Goal: Communication & Community: Participate in discussion

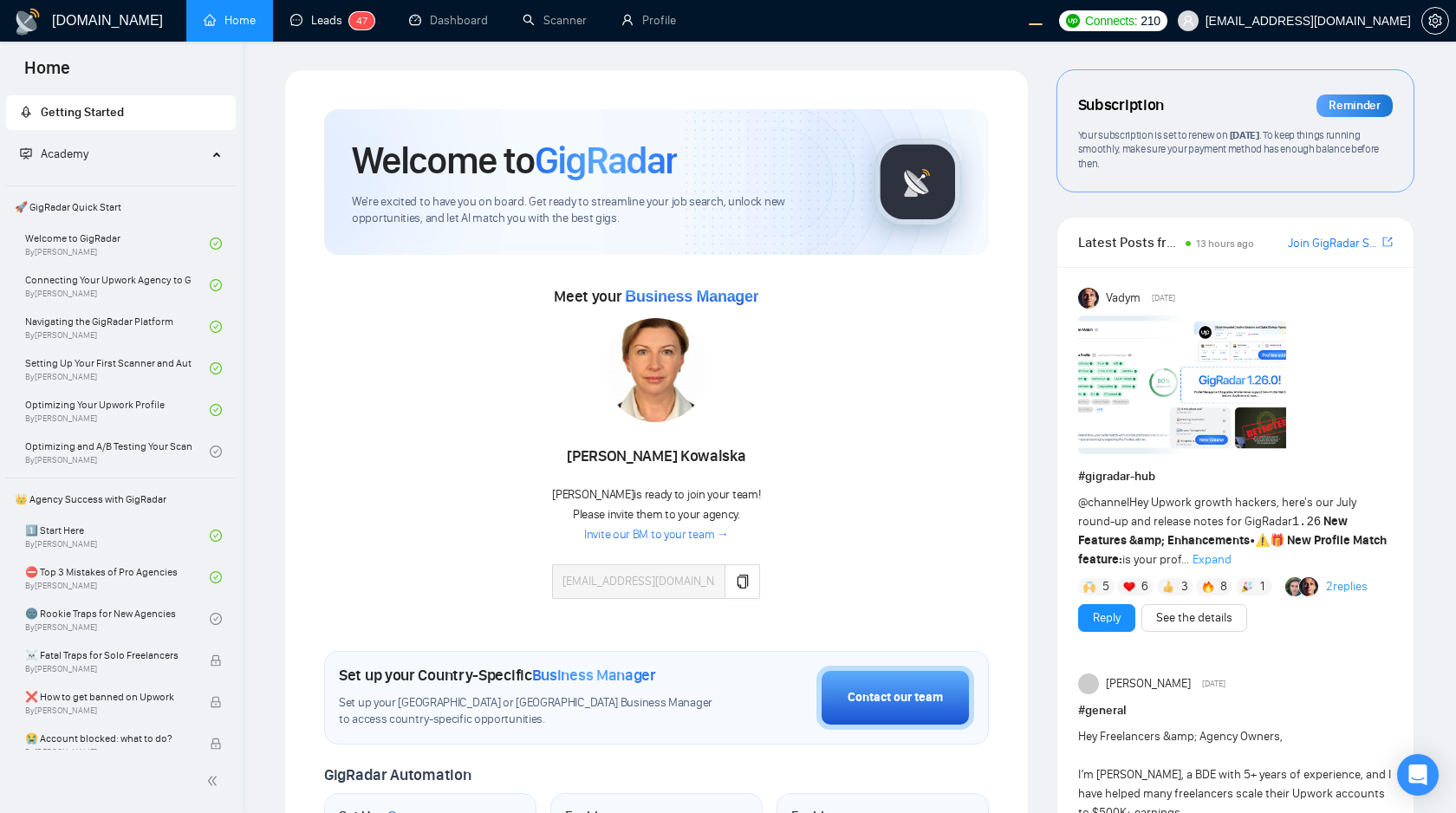
click at [325, 26] on link "Leads 4 7" at bounding box center [332, 21] width 84 height 15
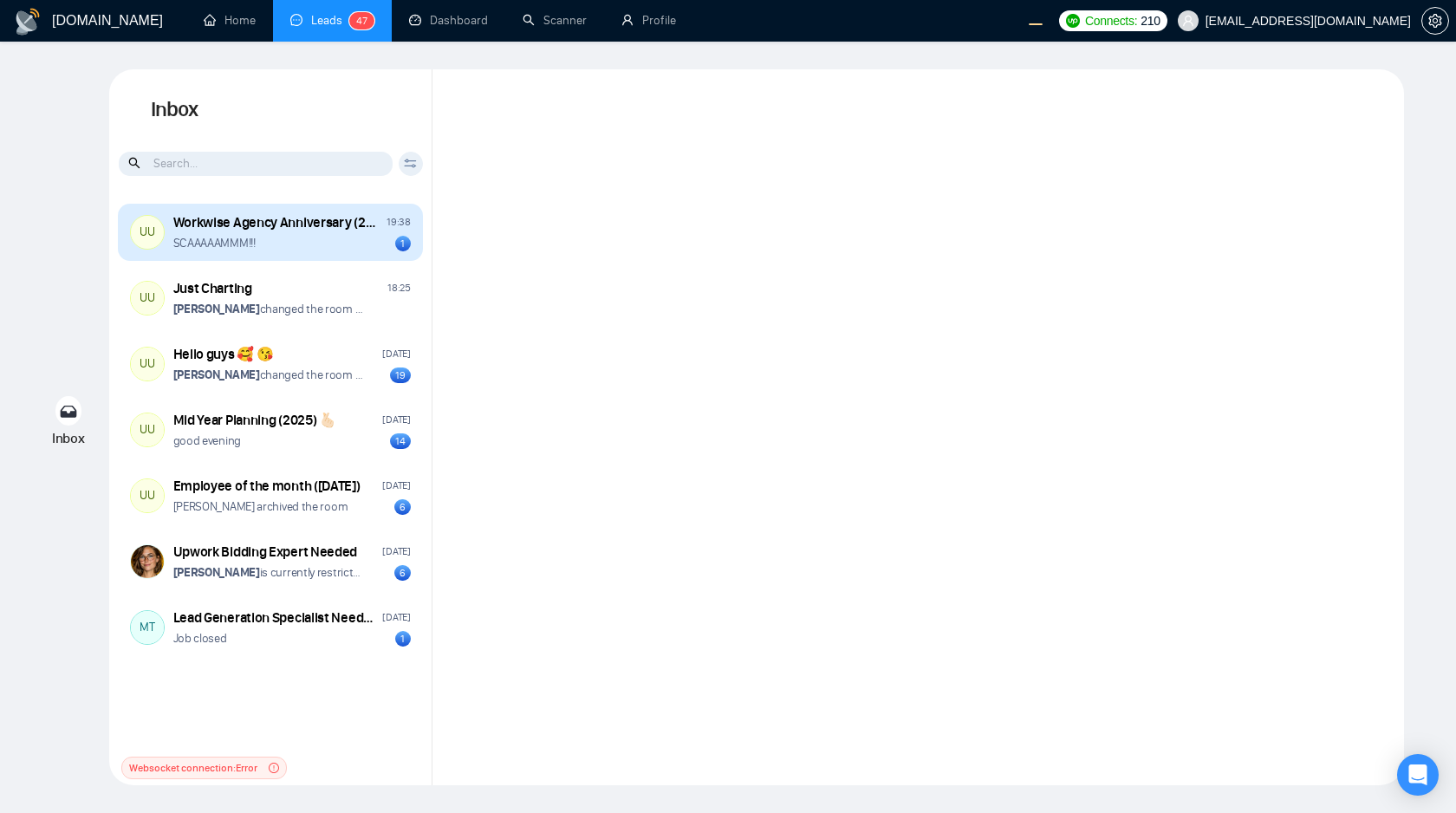
click at [362, 248] on div "SCAAAAAMMM!!! 1" at bounding box center [292, 244] width 237 height 17
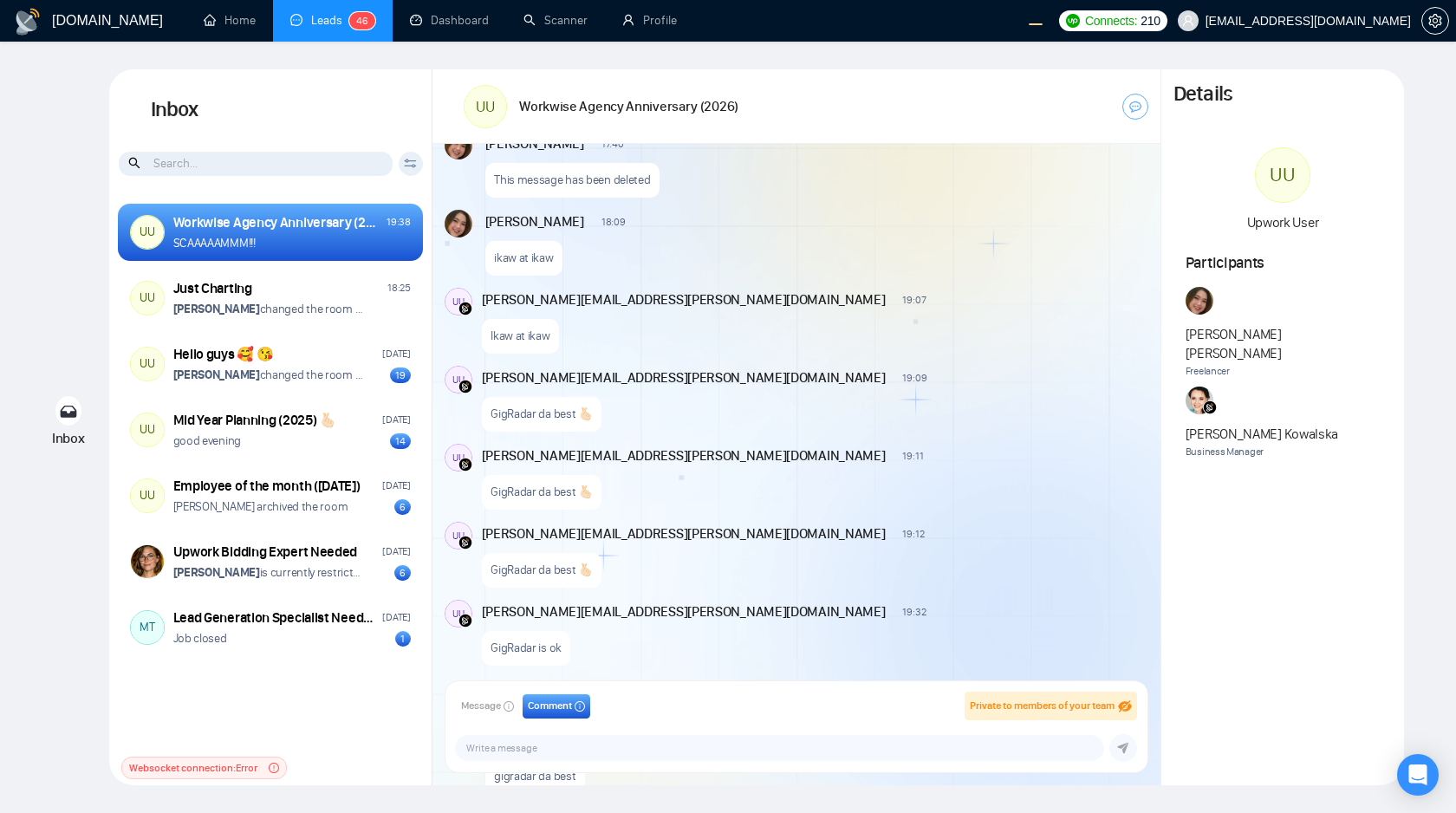
scroll to position [2464, 0]
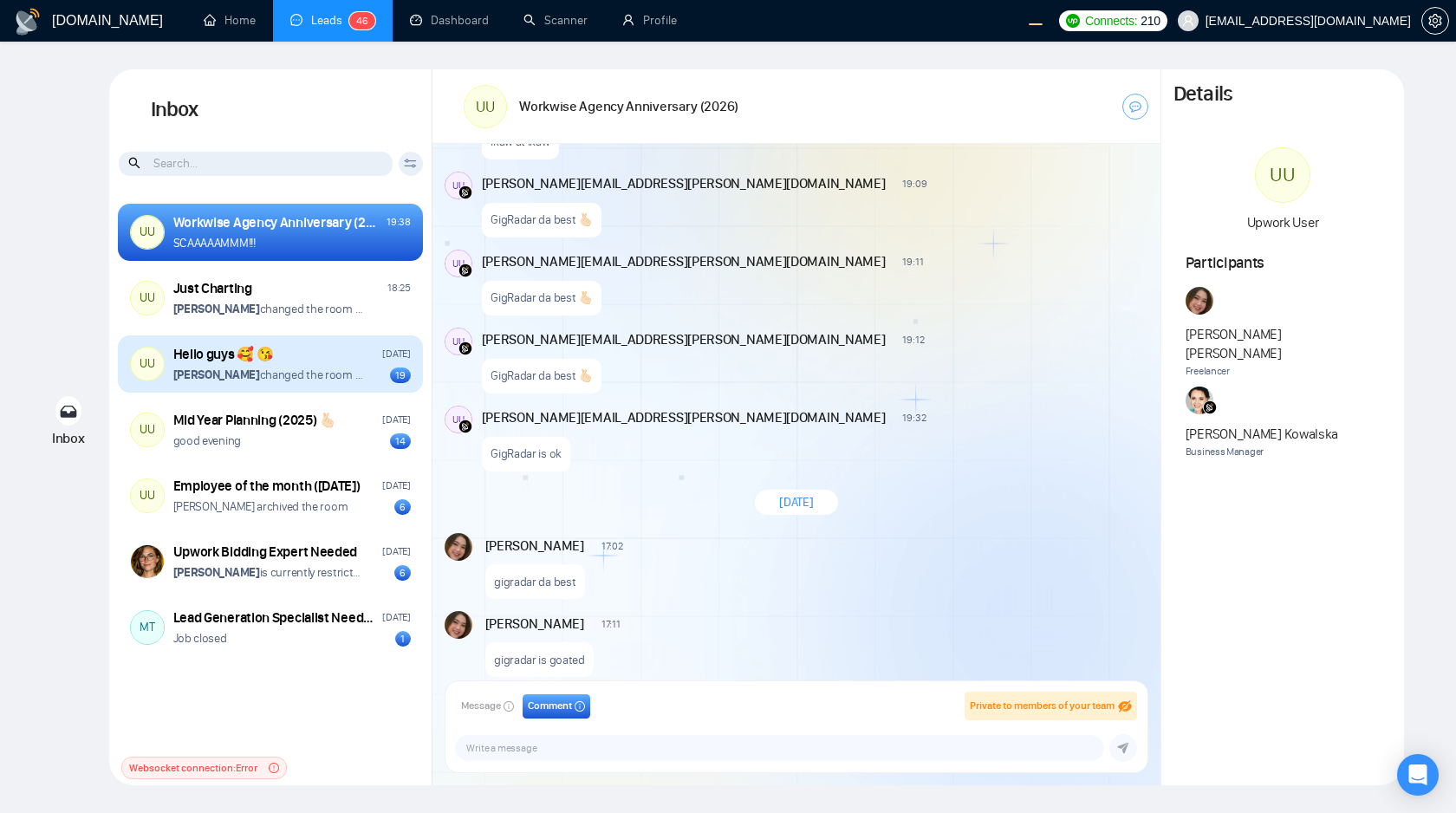
click at [356, 376] on p "Andrian Marsella changed the room name from "Hello guys ��" to "Hello guys �� �…" at bounding box center [268, 375] width 190 height 17
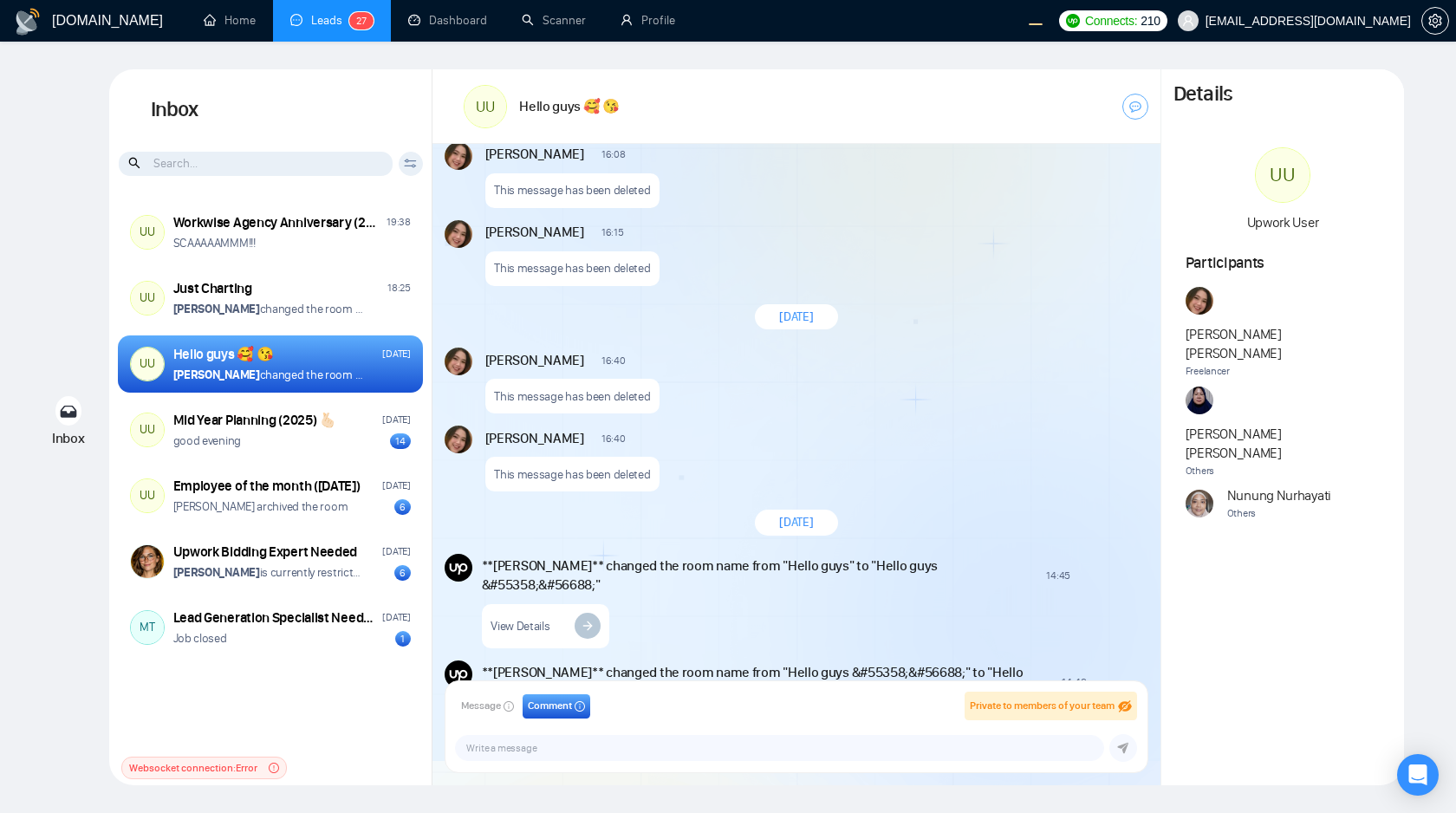
scroll to position [1206, 0]
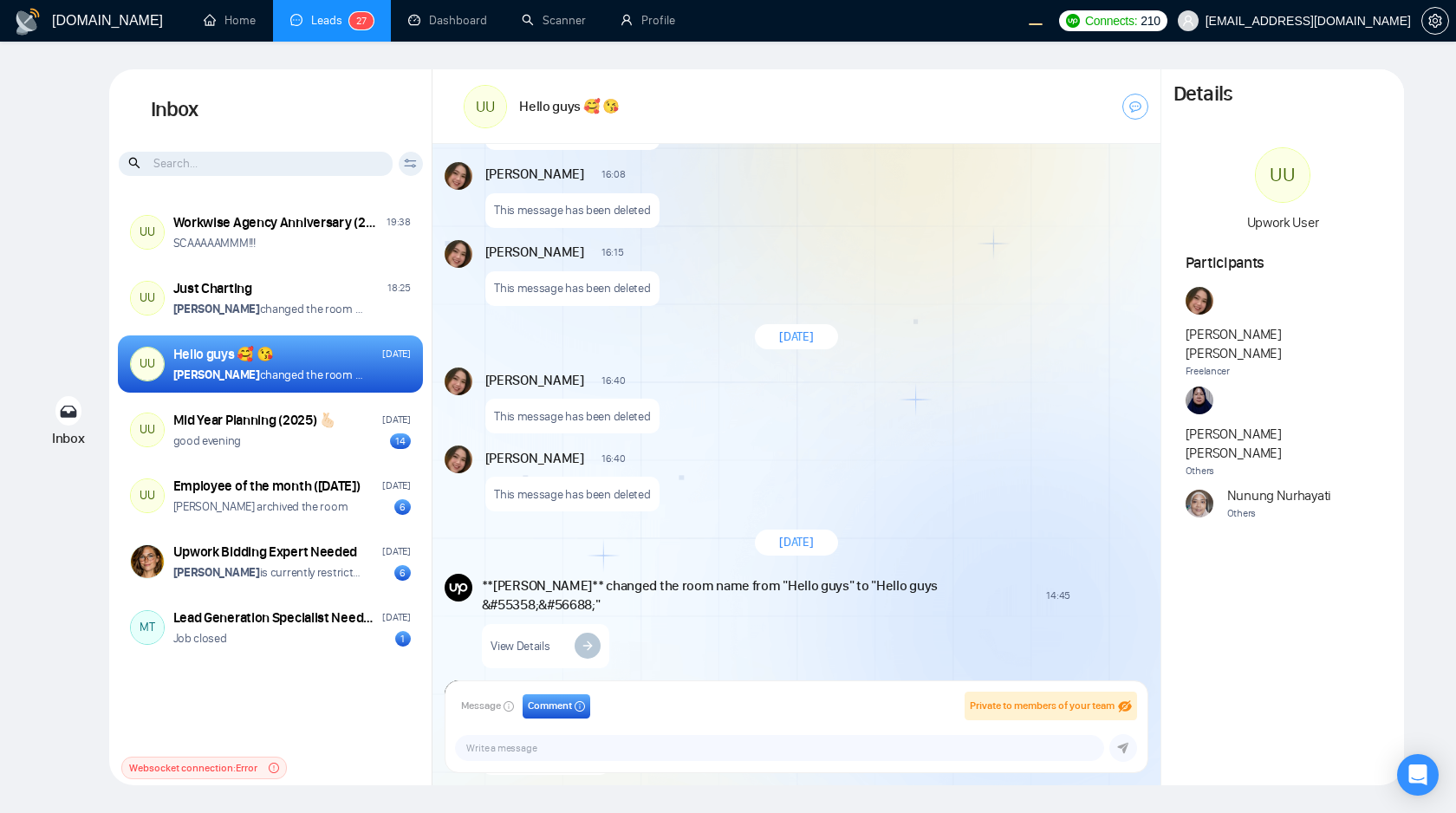
scroll to position [1207, 0]
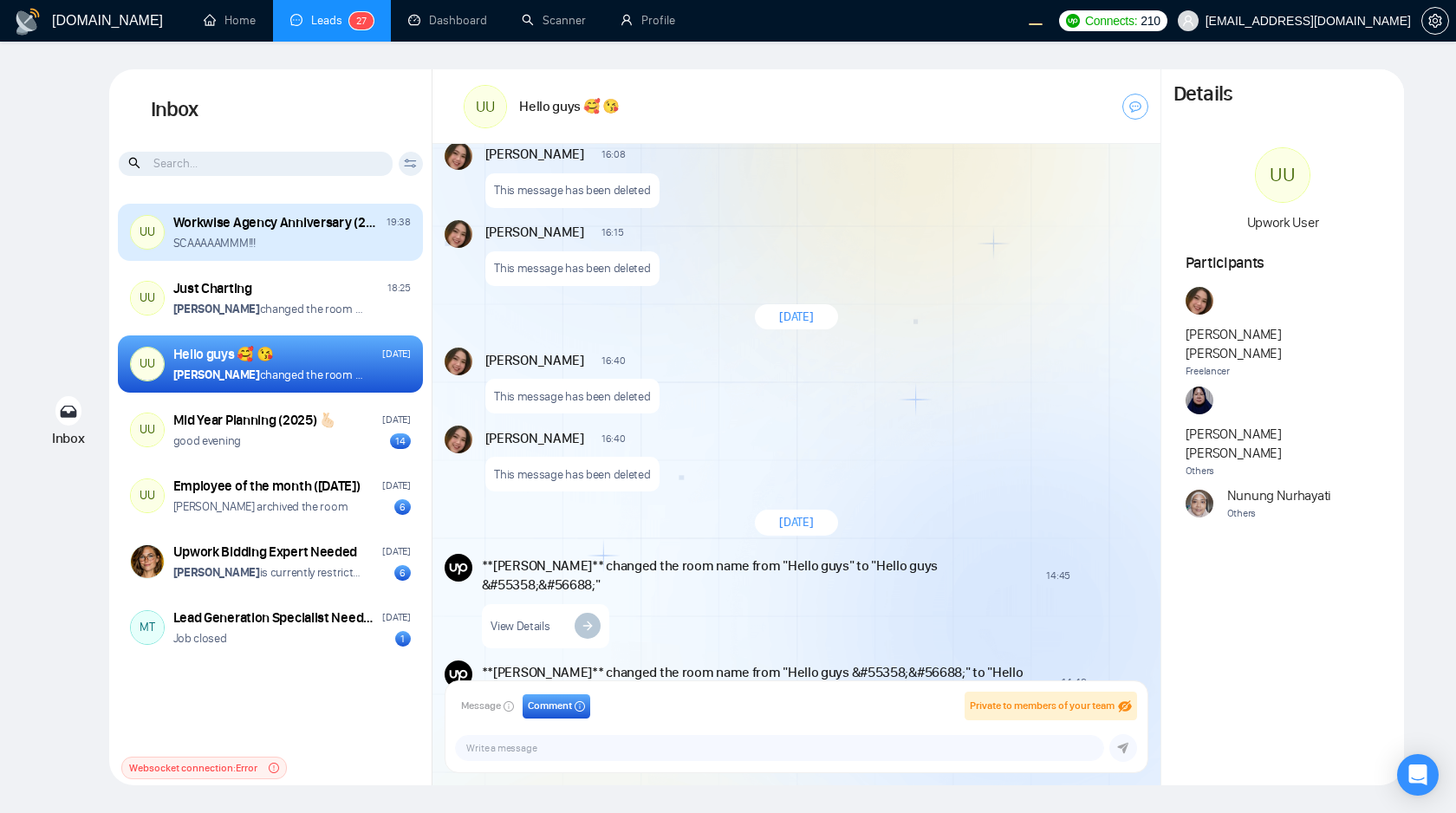
click at [323, 235] on div "SCAAAAAMMM!!!" at bounding box center [292, 244] width 237 height 17
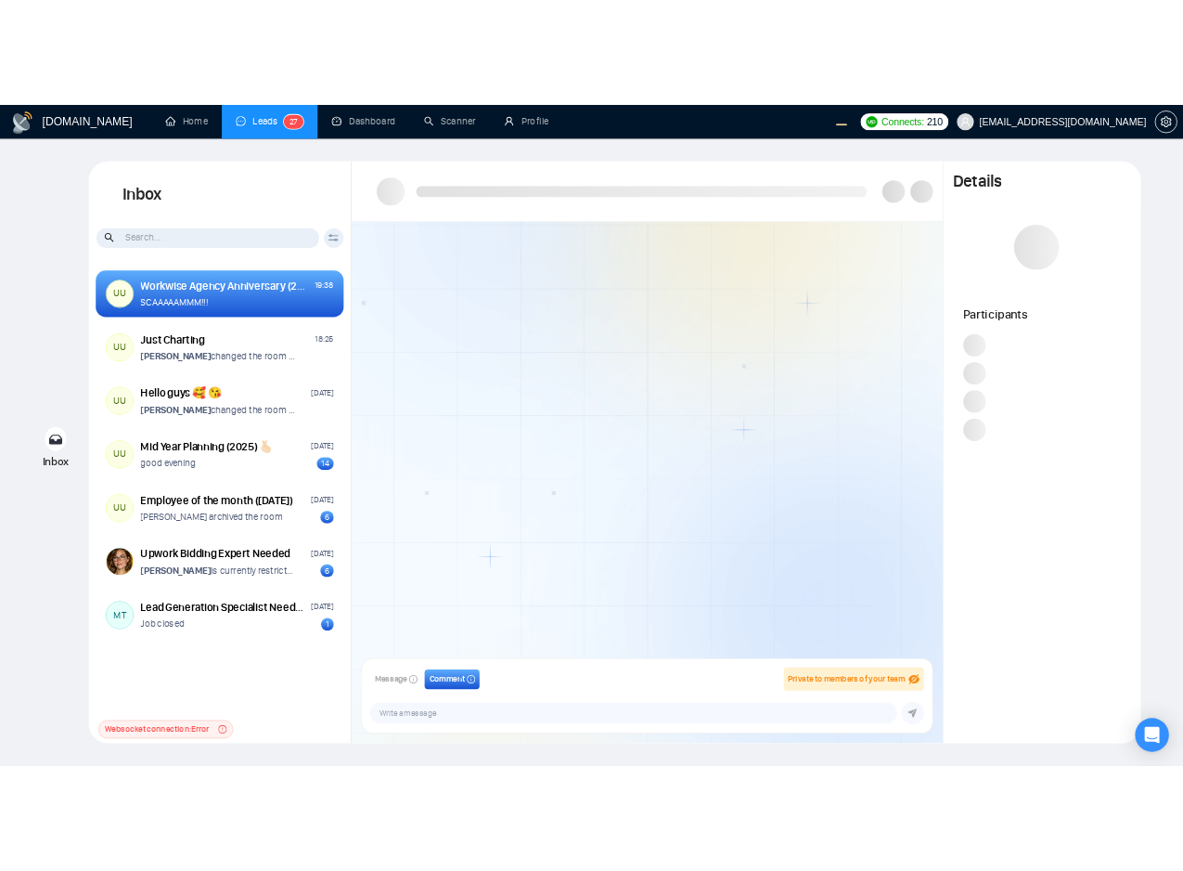
scroll to position [1280, 0]
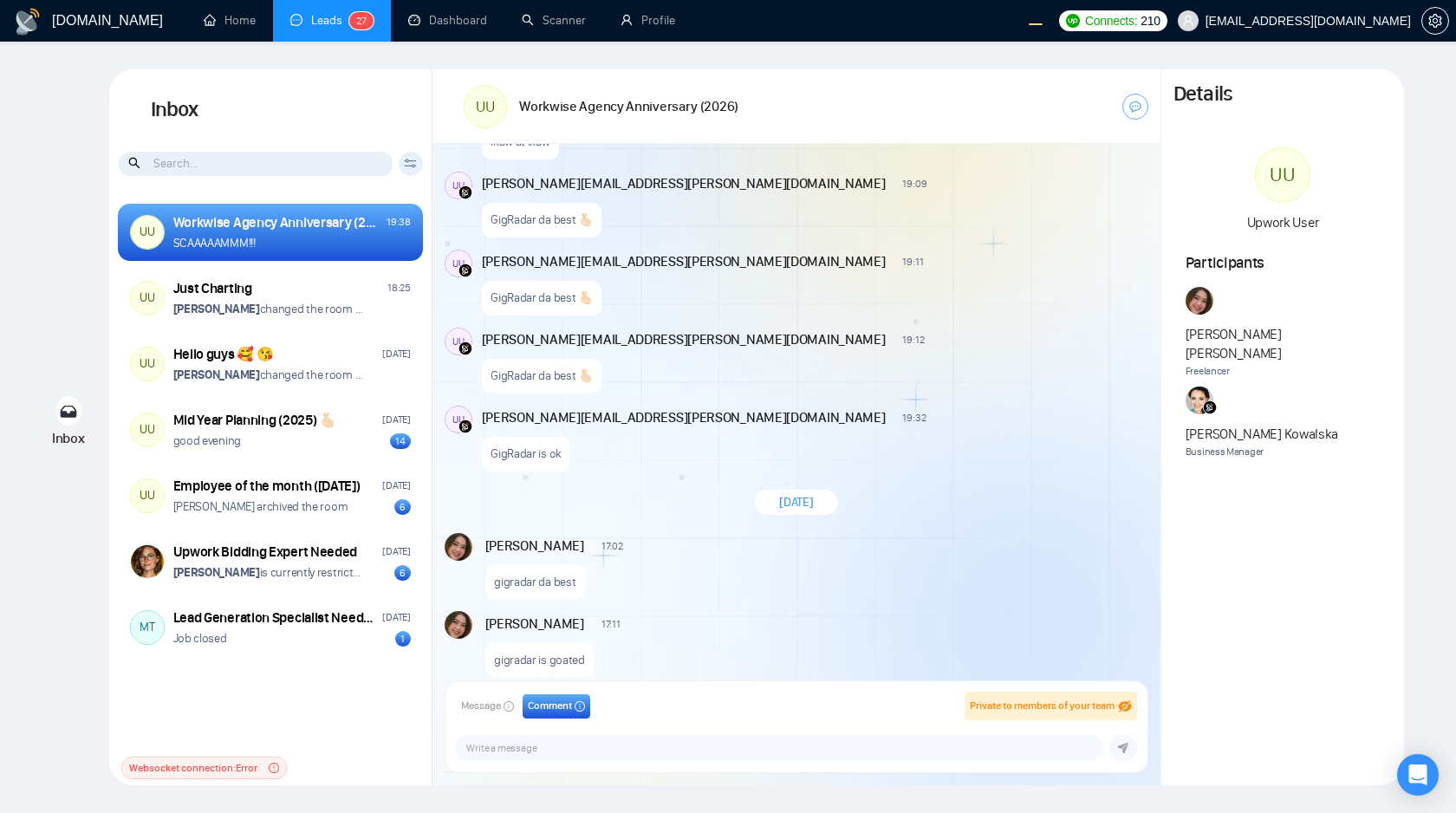
click at [704, 689] on div "Message Comment Private to members of your team" at bounding box center [797, 725] width 702 height 91
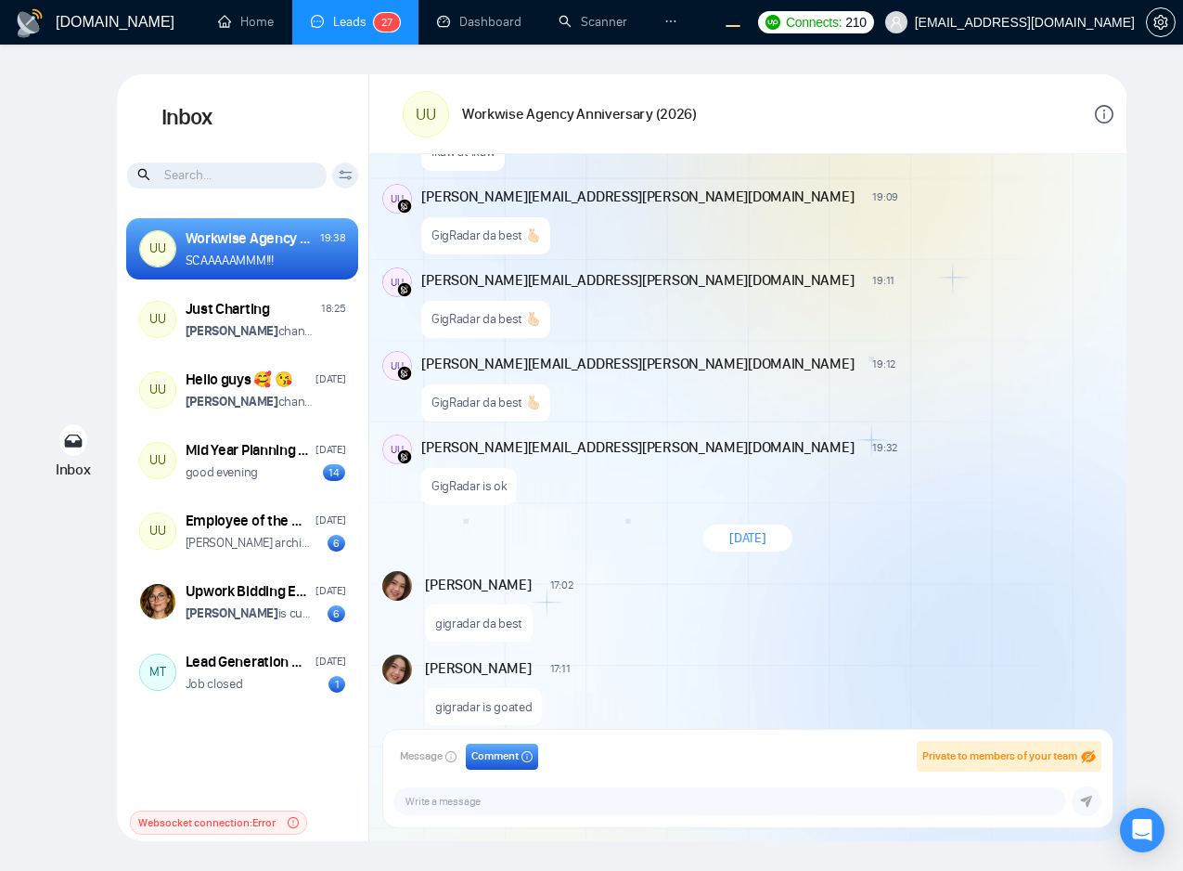
click at [702, 471] on div "alex.zolotukhin@gigradar.io 19:32 New Message GigRadar is ok" at bounding box center [767, 469] width 692 height 71
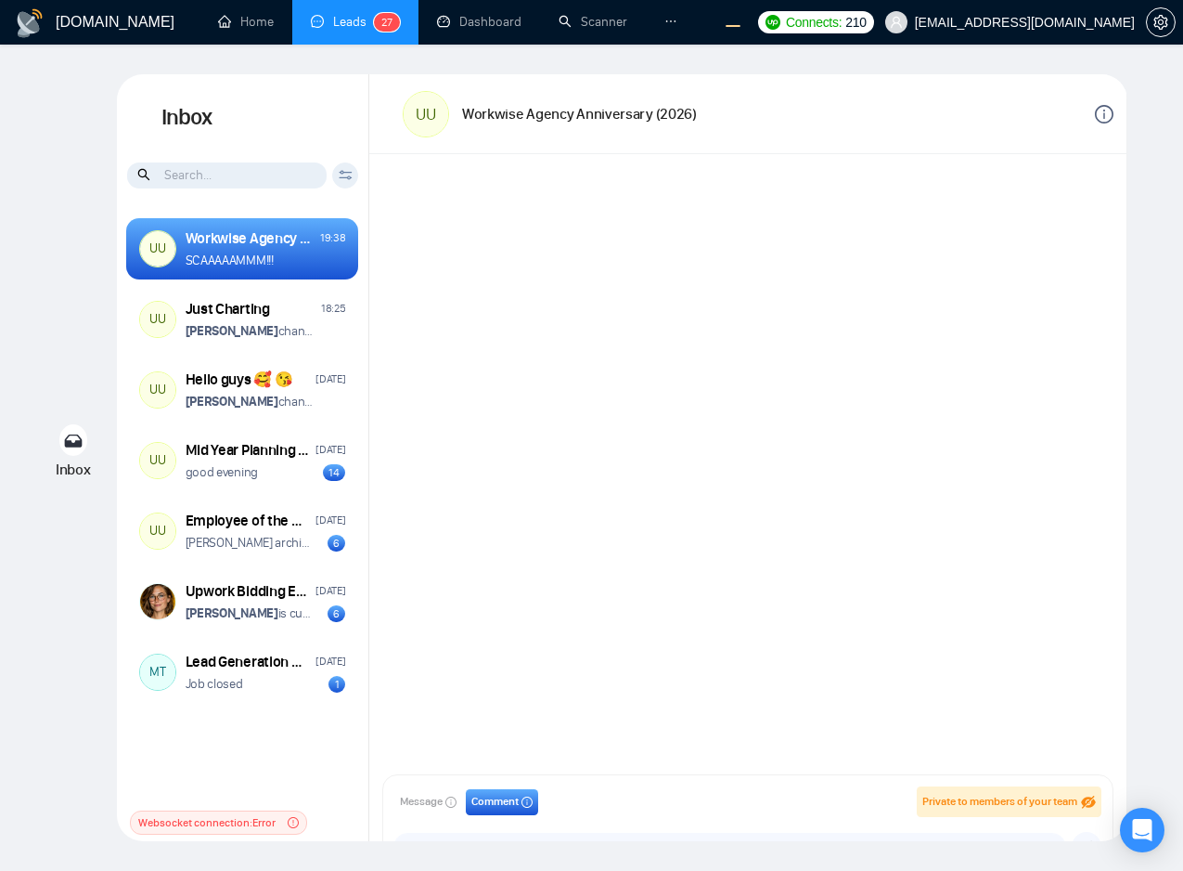
scroll to position [1915, 0]
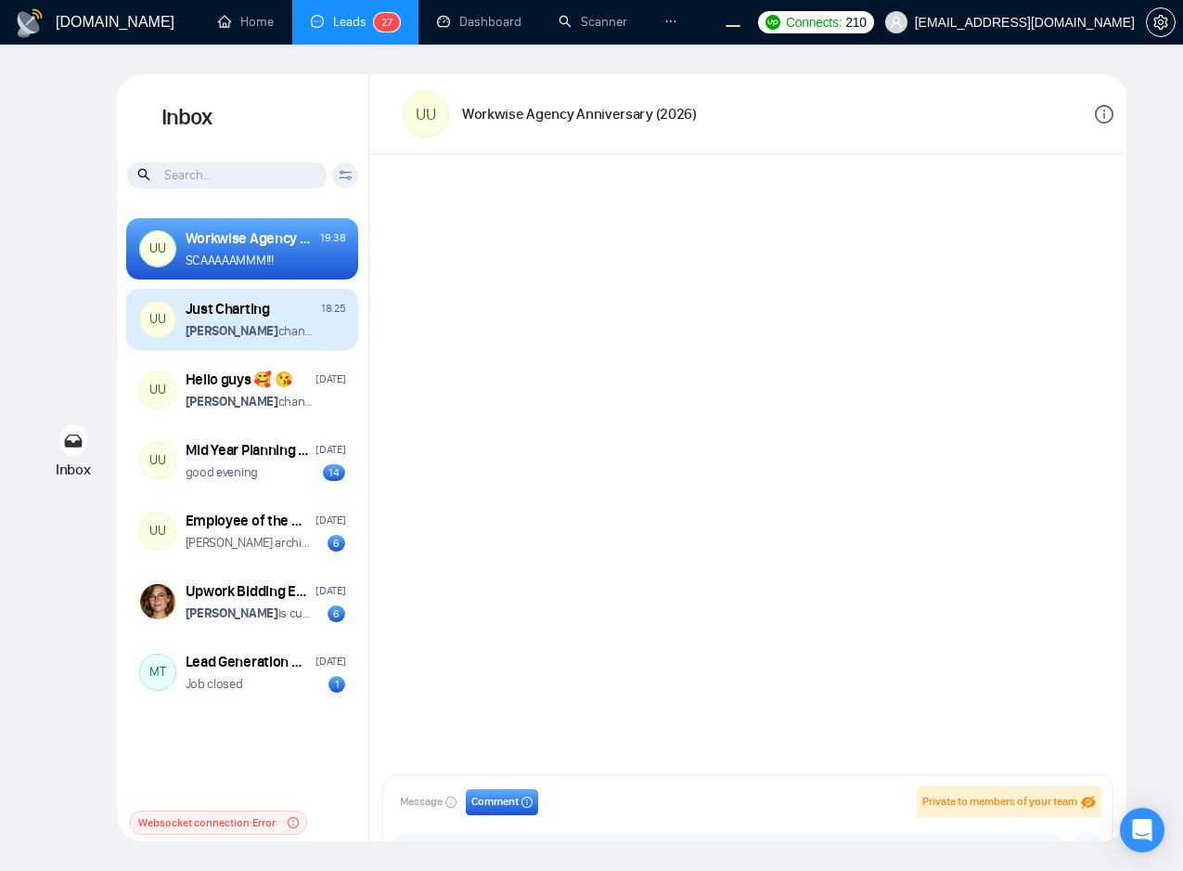
click at [308, 330] on p "Andrian Marsella changed the room name from "Internal Discussion" to "Just Char…" at bounding box center [250, 331] width 128 height 18
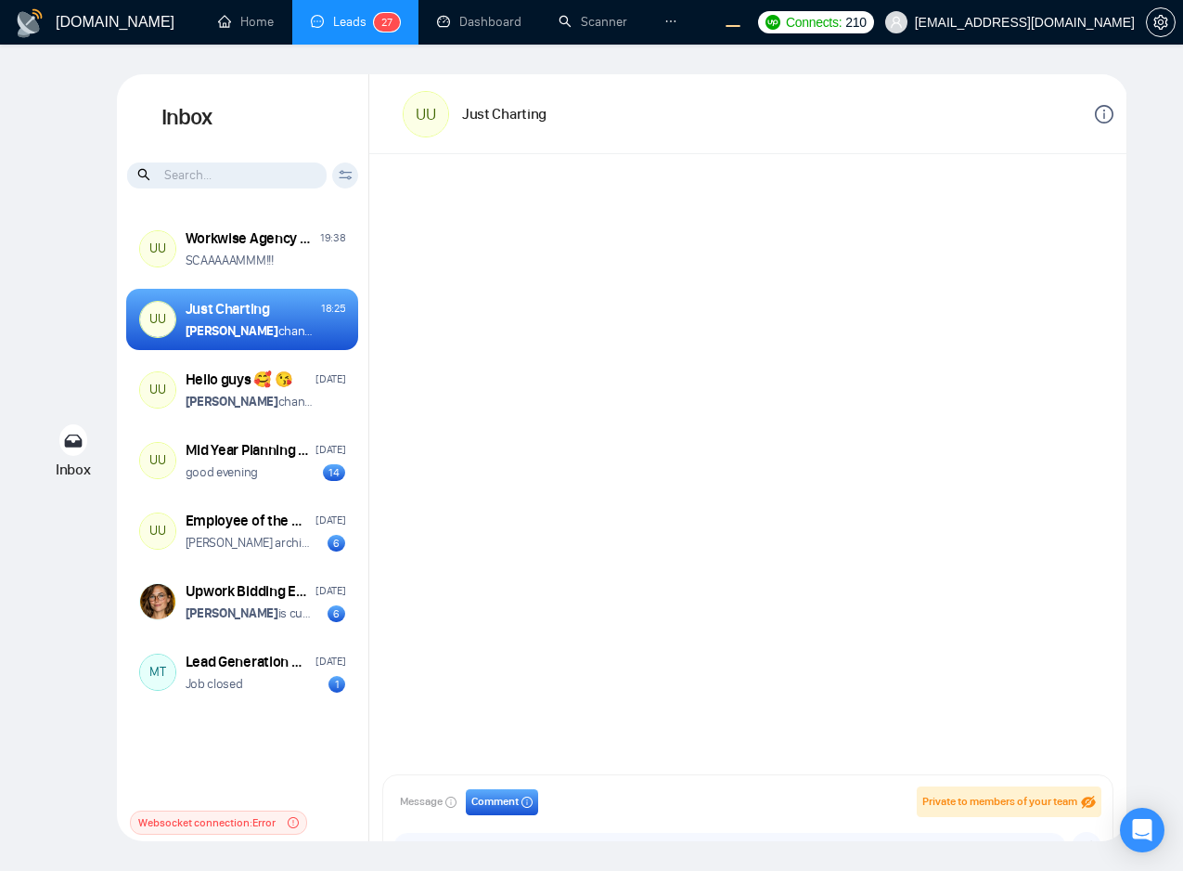
scroll to position [2085, 0]
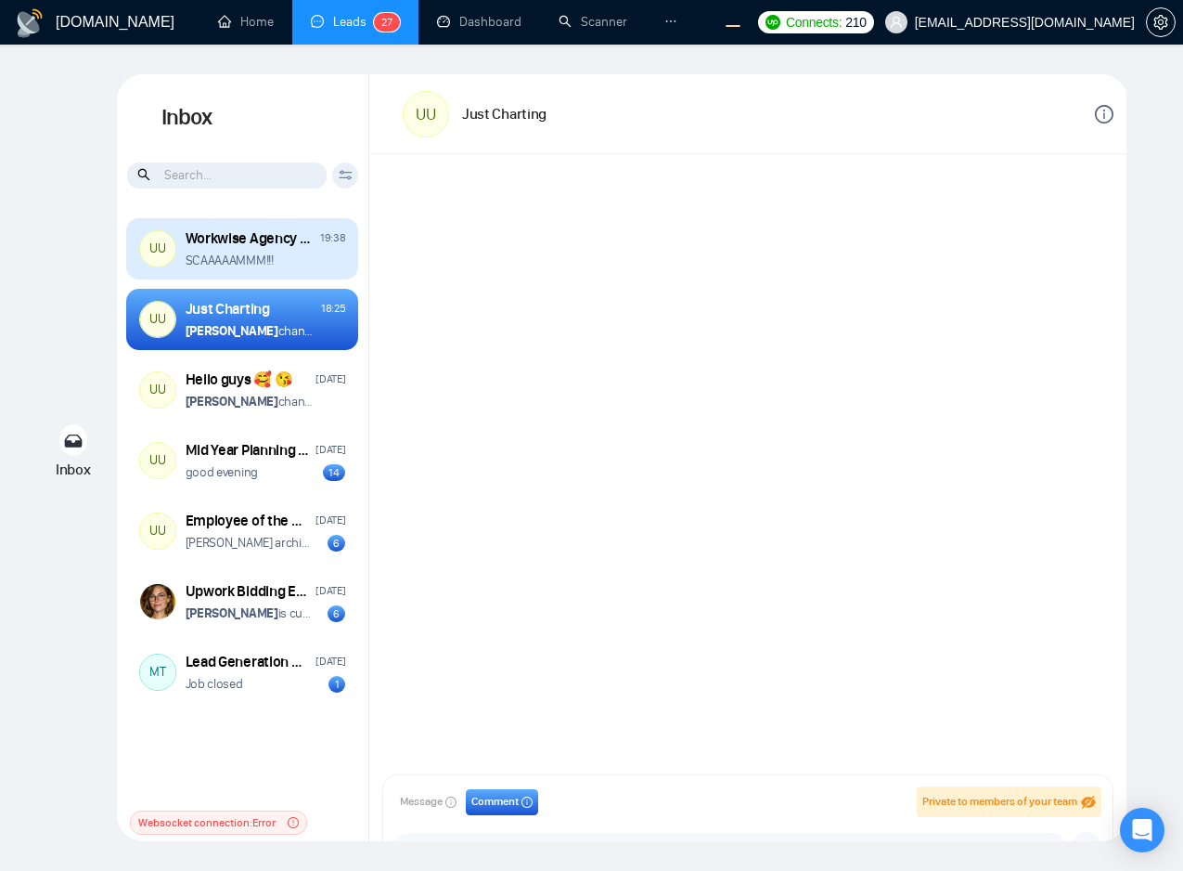
click at [320, 267] on div "SCAAAAAMMM!!!" at bounding box center [266, 261] width 161 height 18
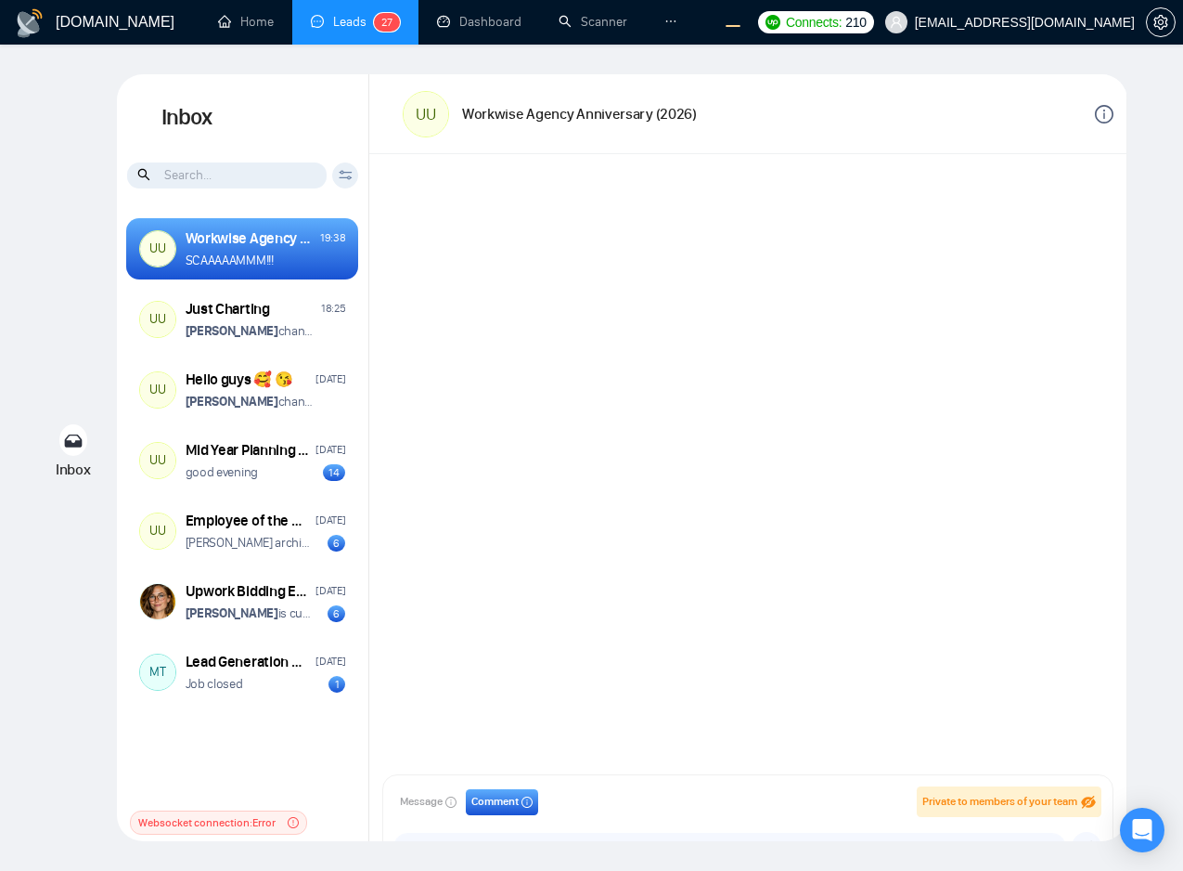
scroll to position [1915, 0]
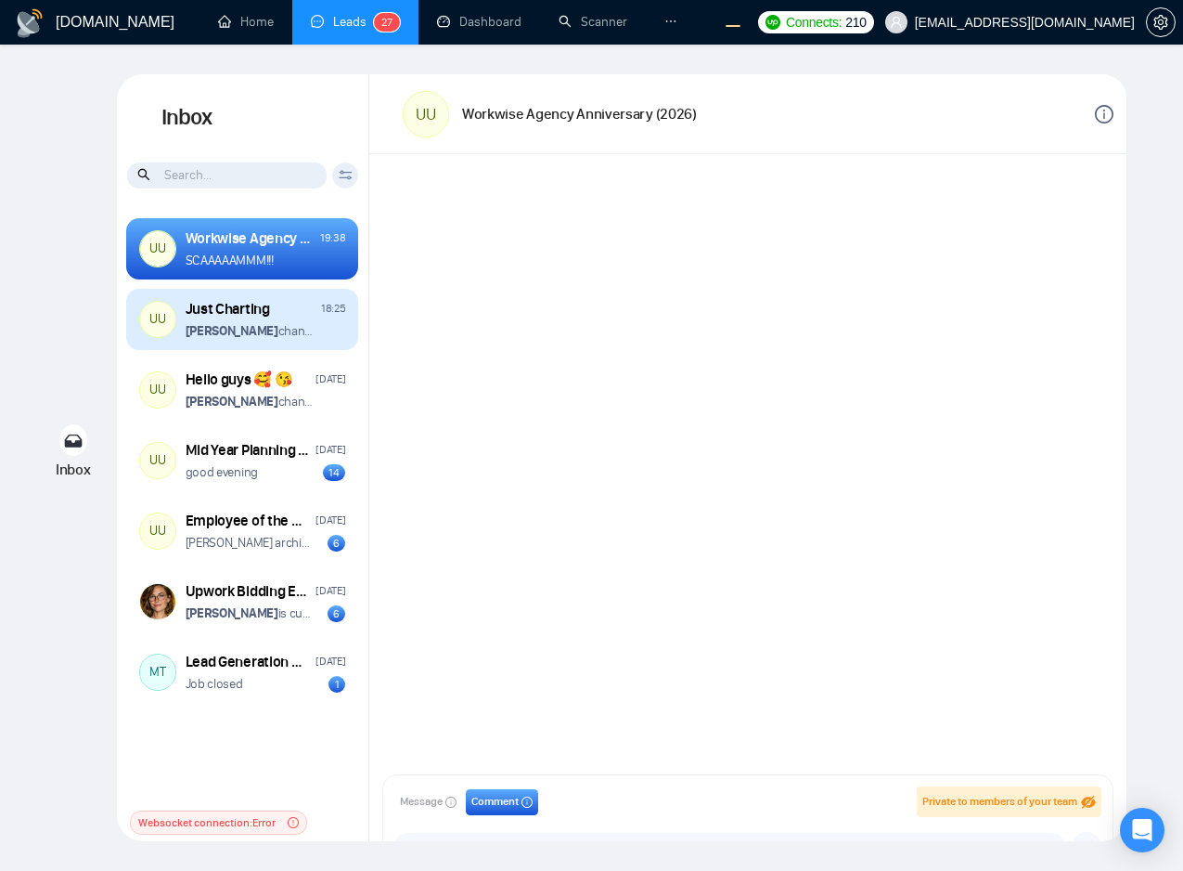
click at [316, 319] on div "Just Charting 18:25 Andrian Marsella changed the room name from "Internal Discu…" at bounding box center [266, 320] width 161 height 42
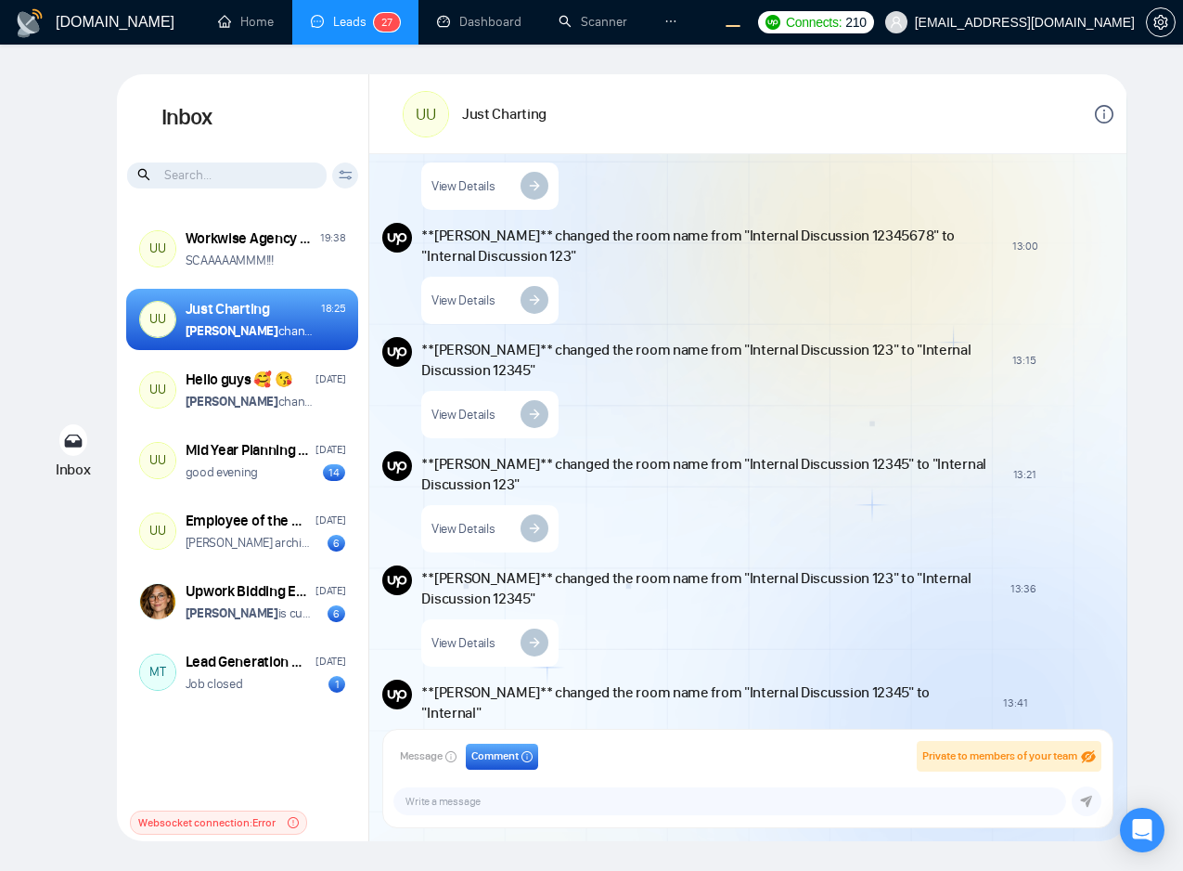
scroll to position [4064, 0]
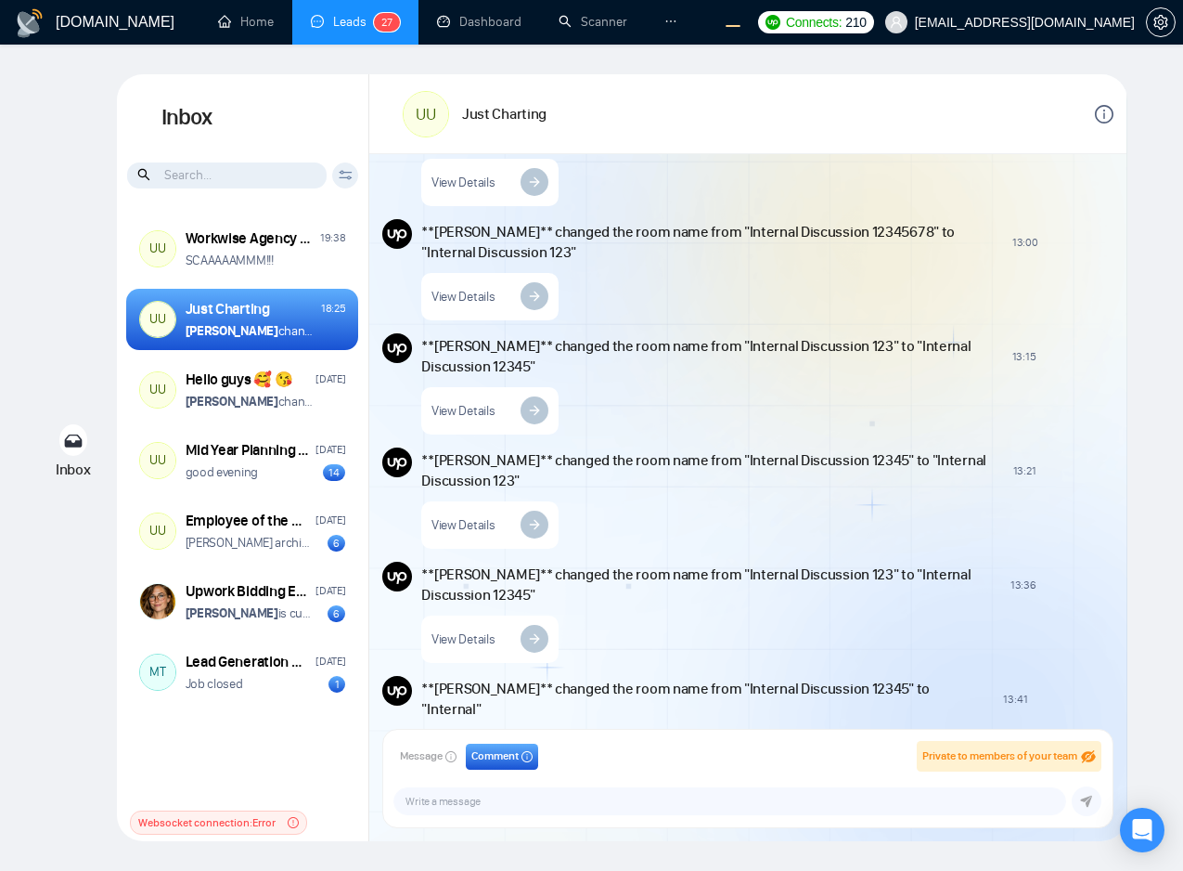
click at [1104, 113] on icon "info-circle" at bounding box center [1105, 114] width 2 height 9
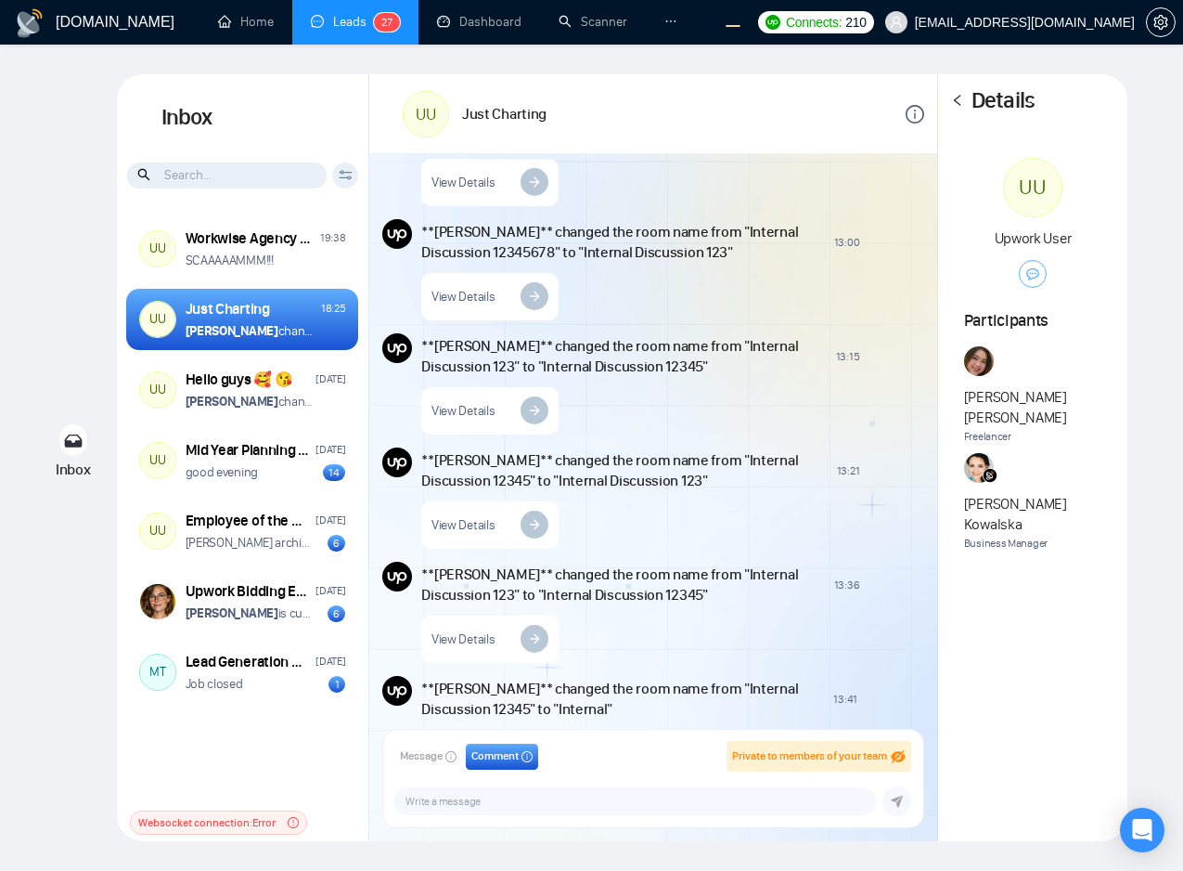
click at [962, 100] on icon "left" at bounding box center [957, 100] width 13 height 13
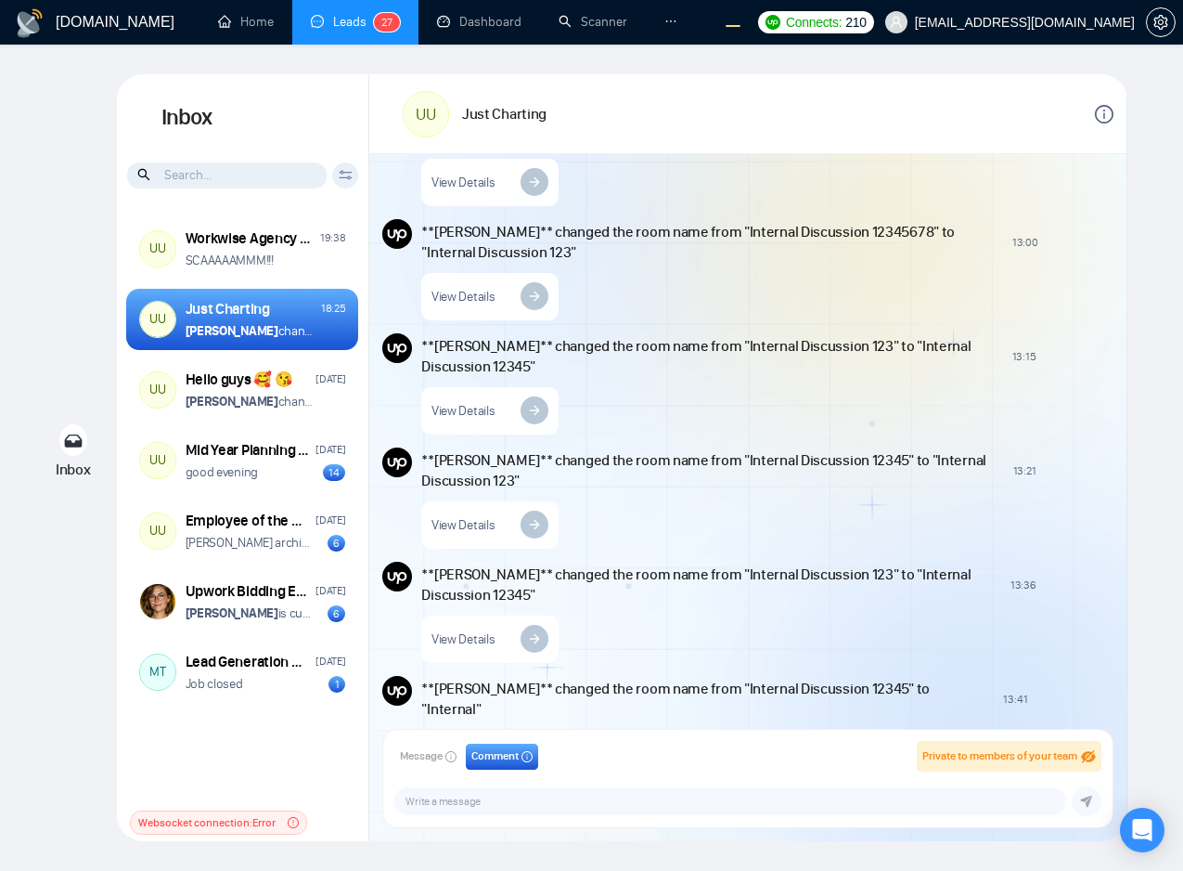
click at [948, 384] on div "**Andrian Marsella** changed the room name from "Internal Discussion 123" to "I…" at bounding box center [767, 383] width 692 height 101
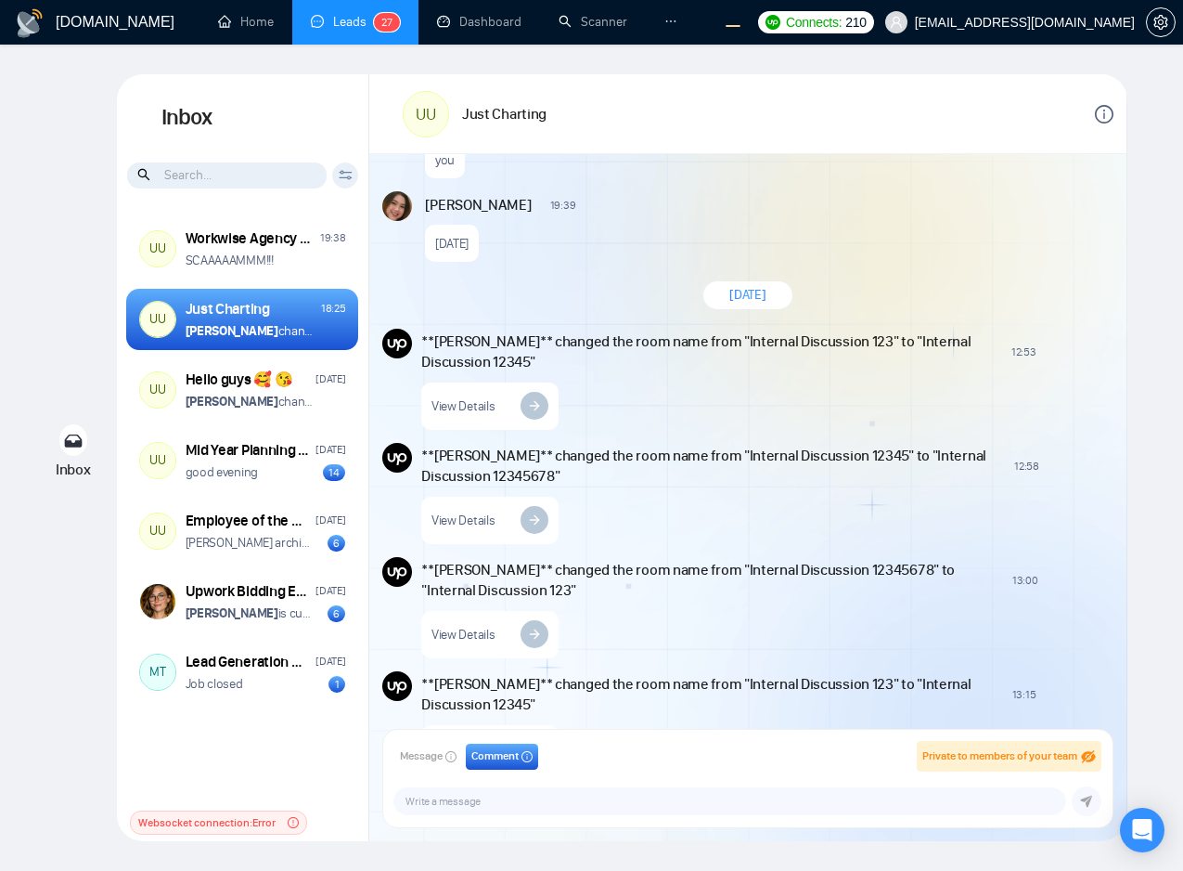
scroll to position [4405, 0]
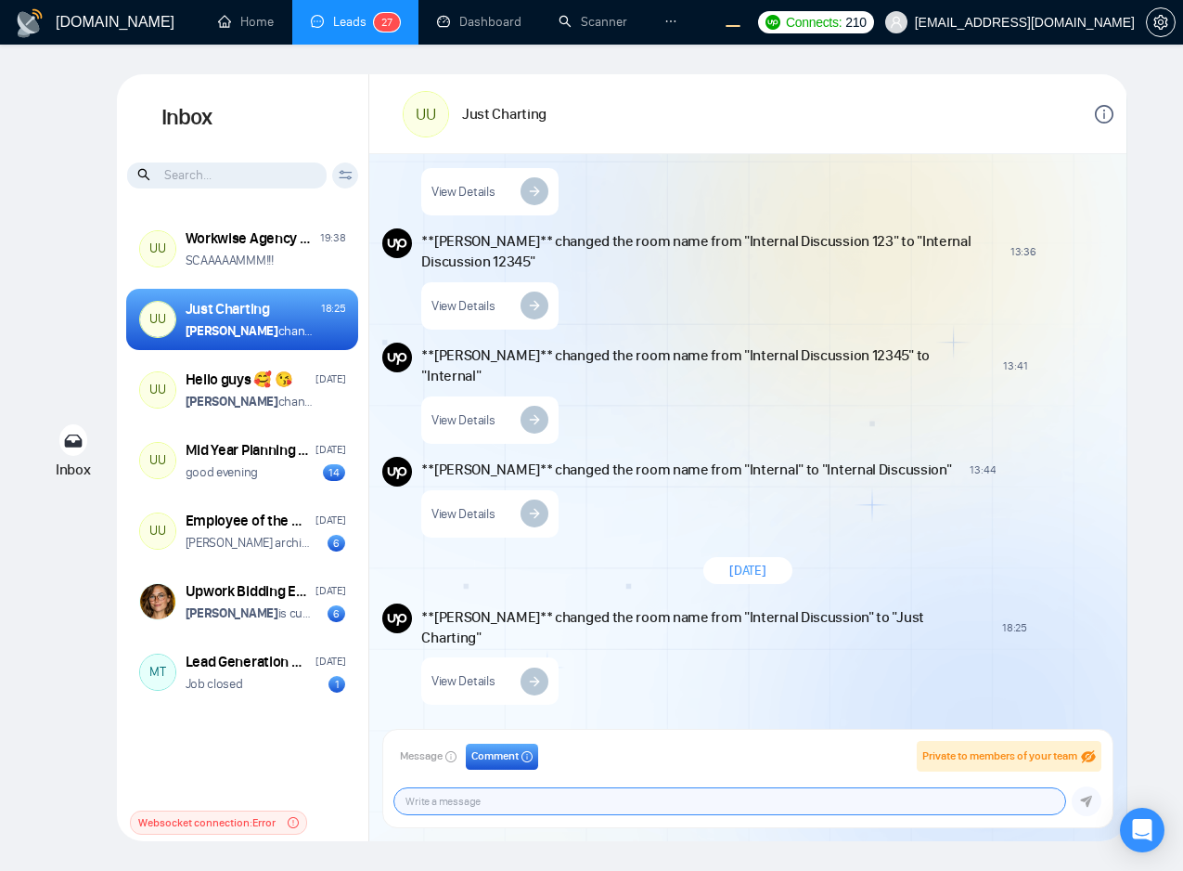
click at [567, 799] on textarea "Message input" at bounding box center [729, 801] width 671 height 26
paste textarea "Lorem ipsum dolor sit amet, consectetur adipiscing elit, sed do eiusmod tempor …"
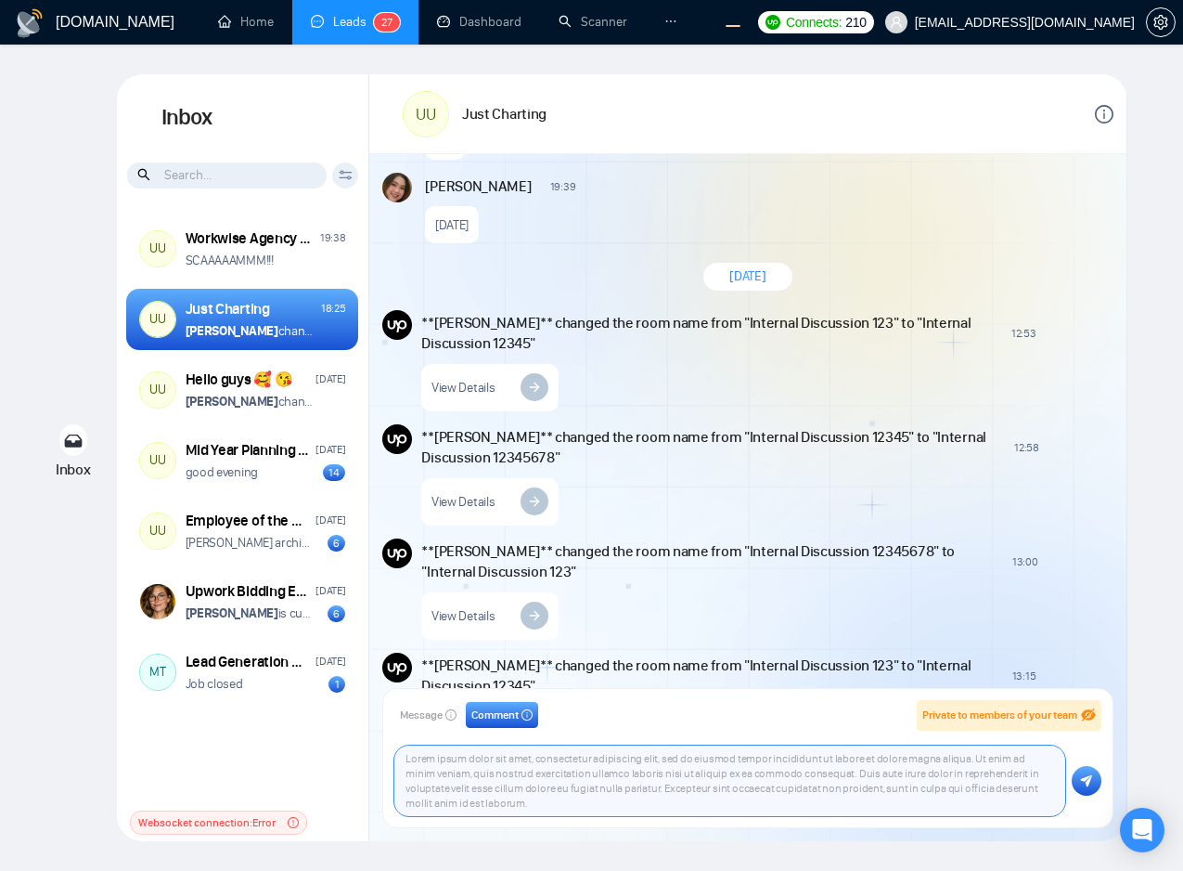
scroll to position [3512, 0]
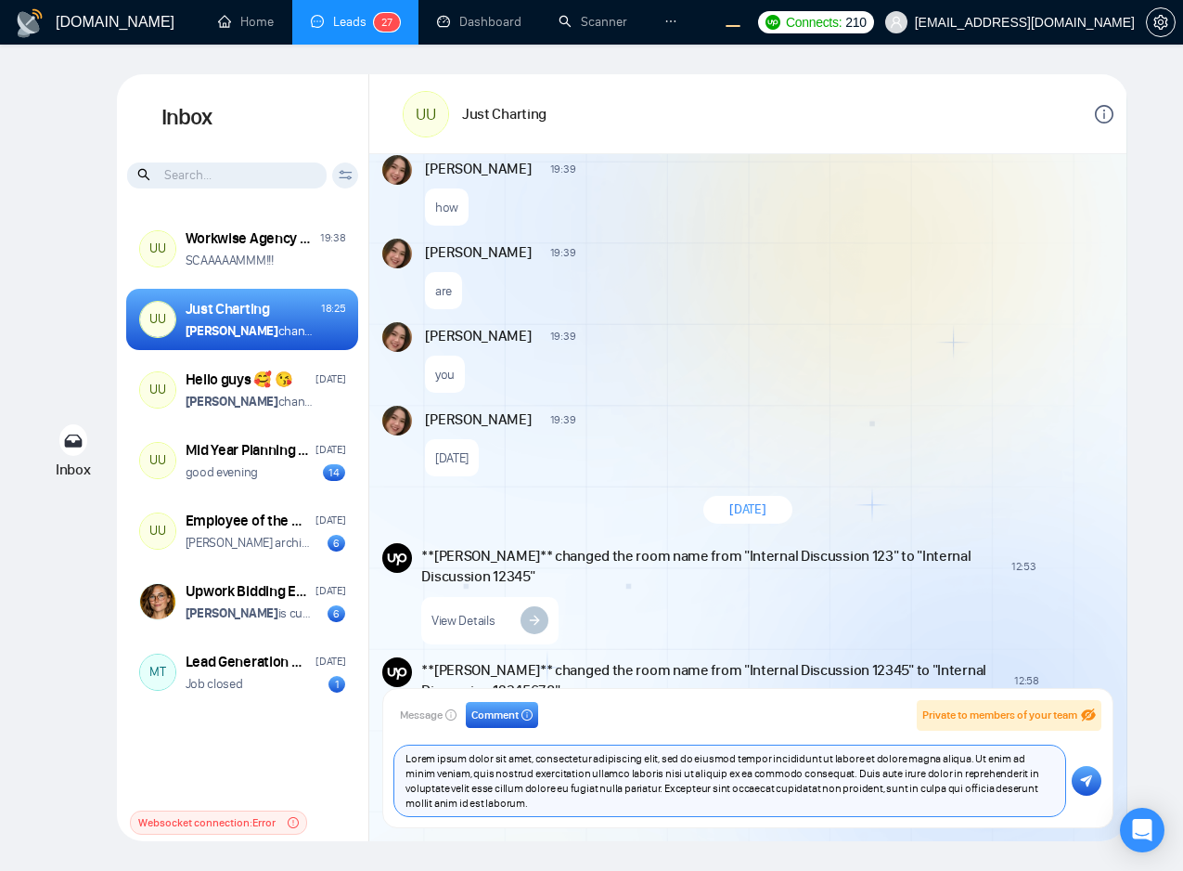
click at [556, 807] on textarea "Lorem ipsum dolor sit amet, consectetur adipiscing elit, sed do eiusmod tempor …" at bounding box center [729, 780] width 671 height 71
click at [897, 800] on textarea "Lorem ipsum dolor sit amet, consectetur adipiscing elit, sed do eiusmod tempor …" at bounding box center [729, 780] width 671 height 71
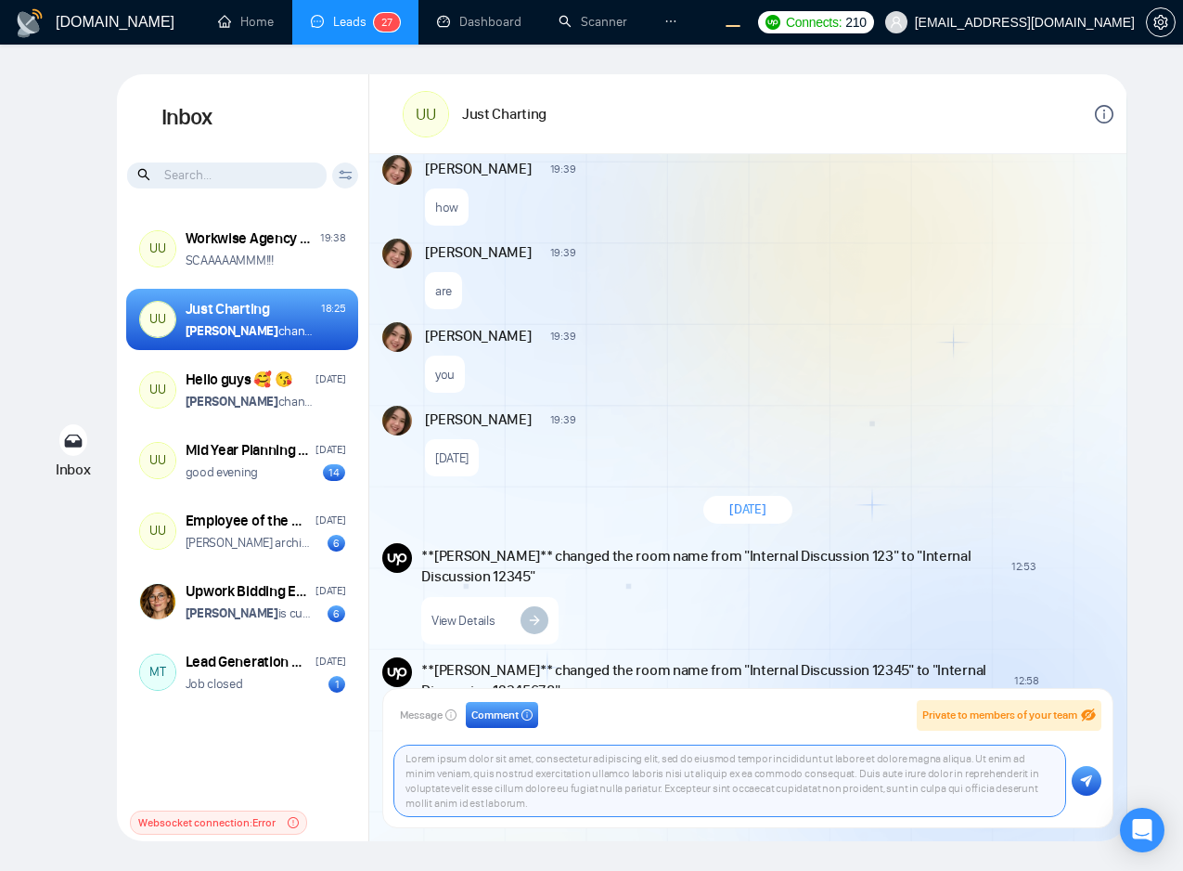
type textarea "Lorem ipsum dolor sit amet, consectetur adipiscing elit, sed do eiusmod tempor …"
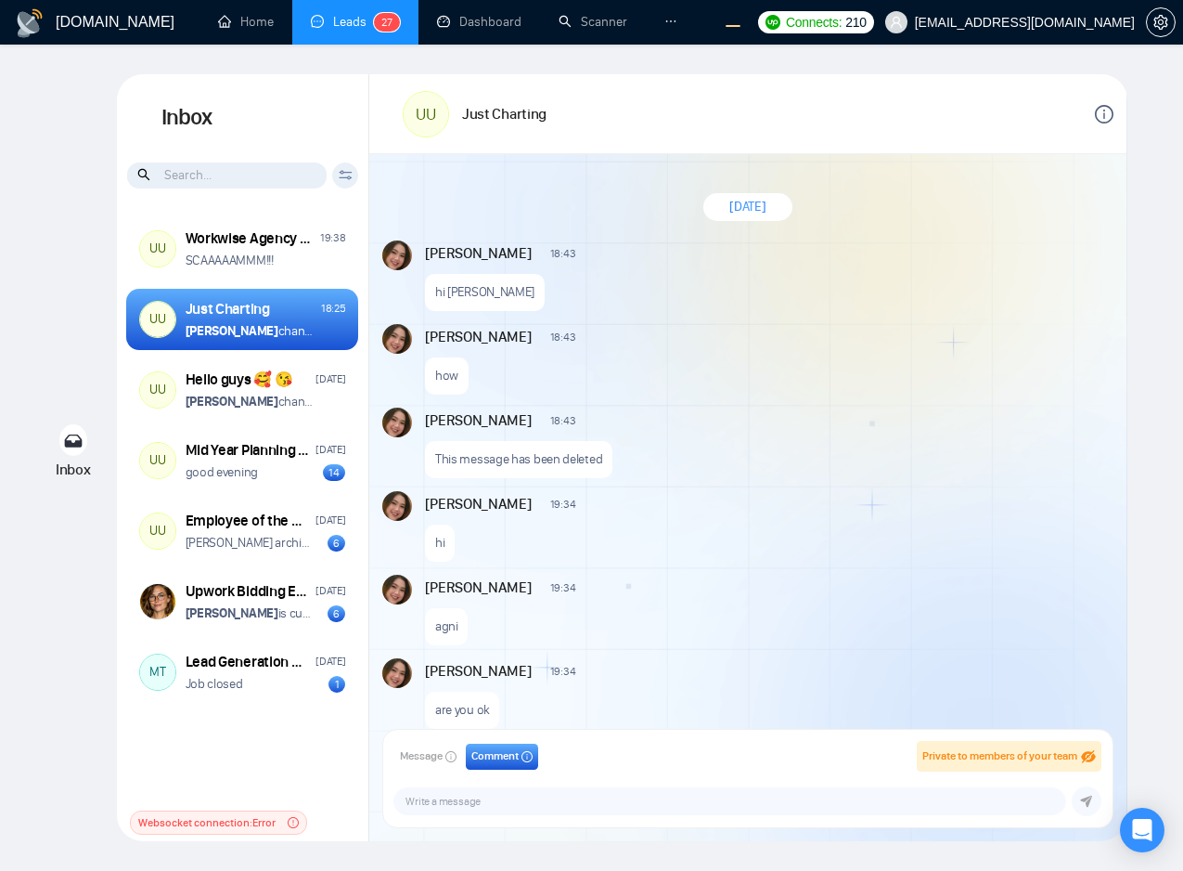
scroll to position [1555, 0]
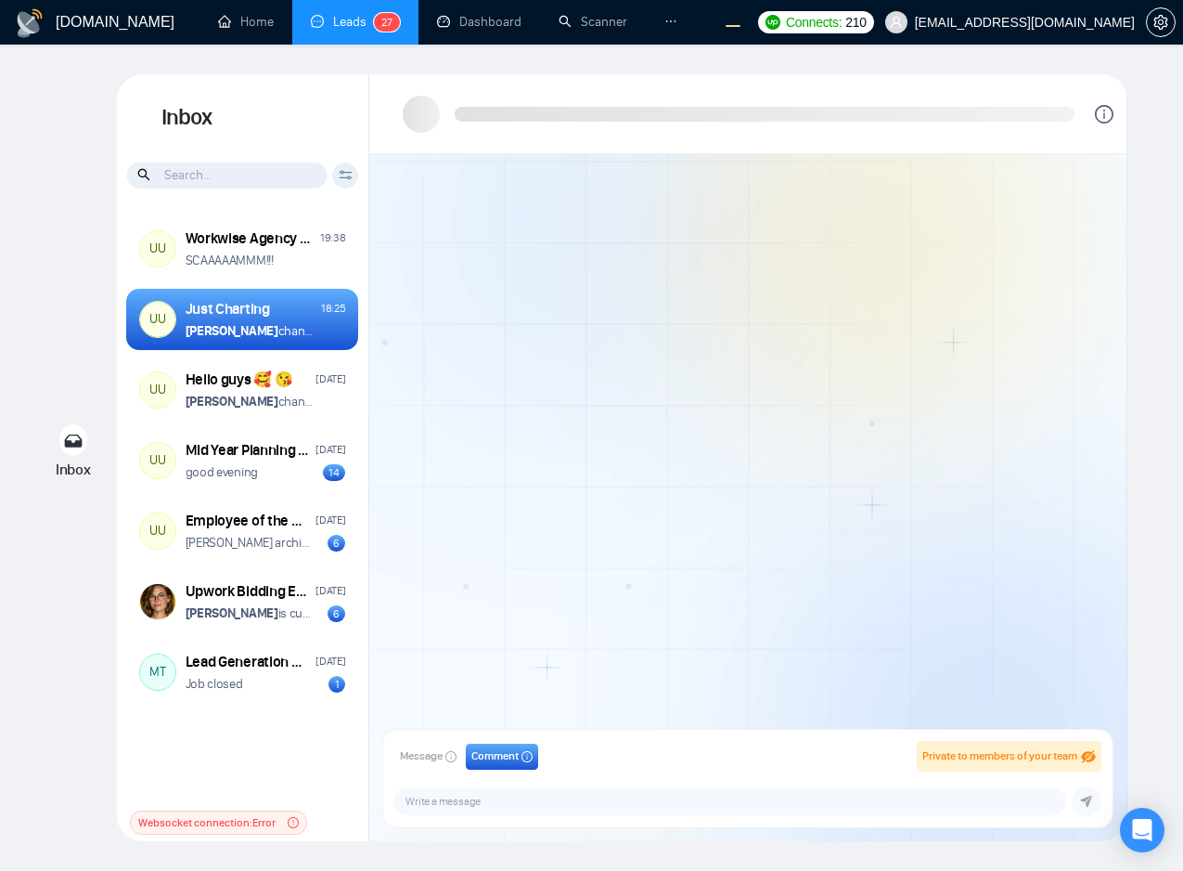
click at [631, 804] on textarea "Message input" at bounding box center [729, 801] width 671 height 26
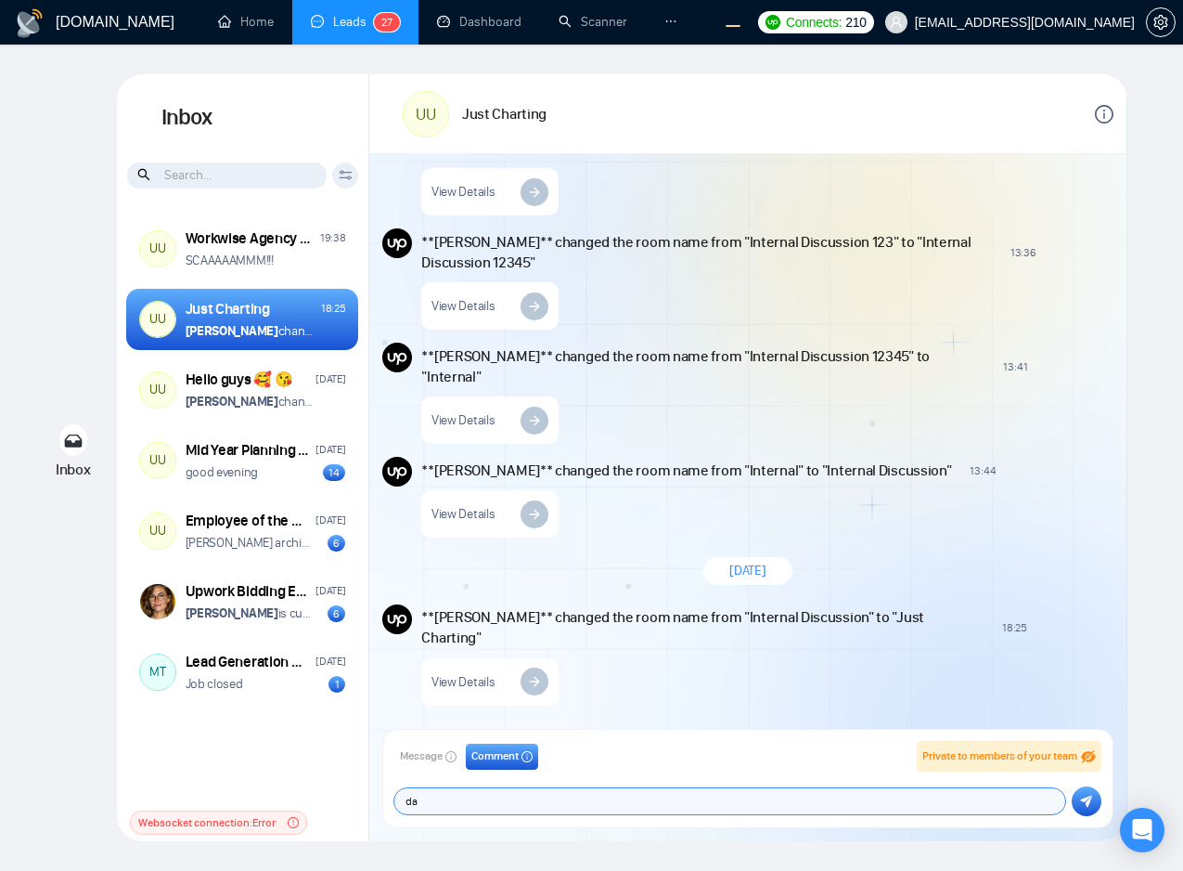
type textarea "d"
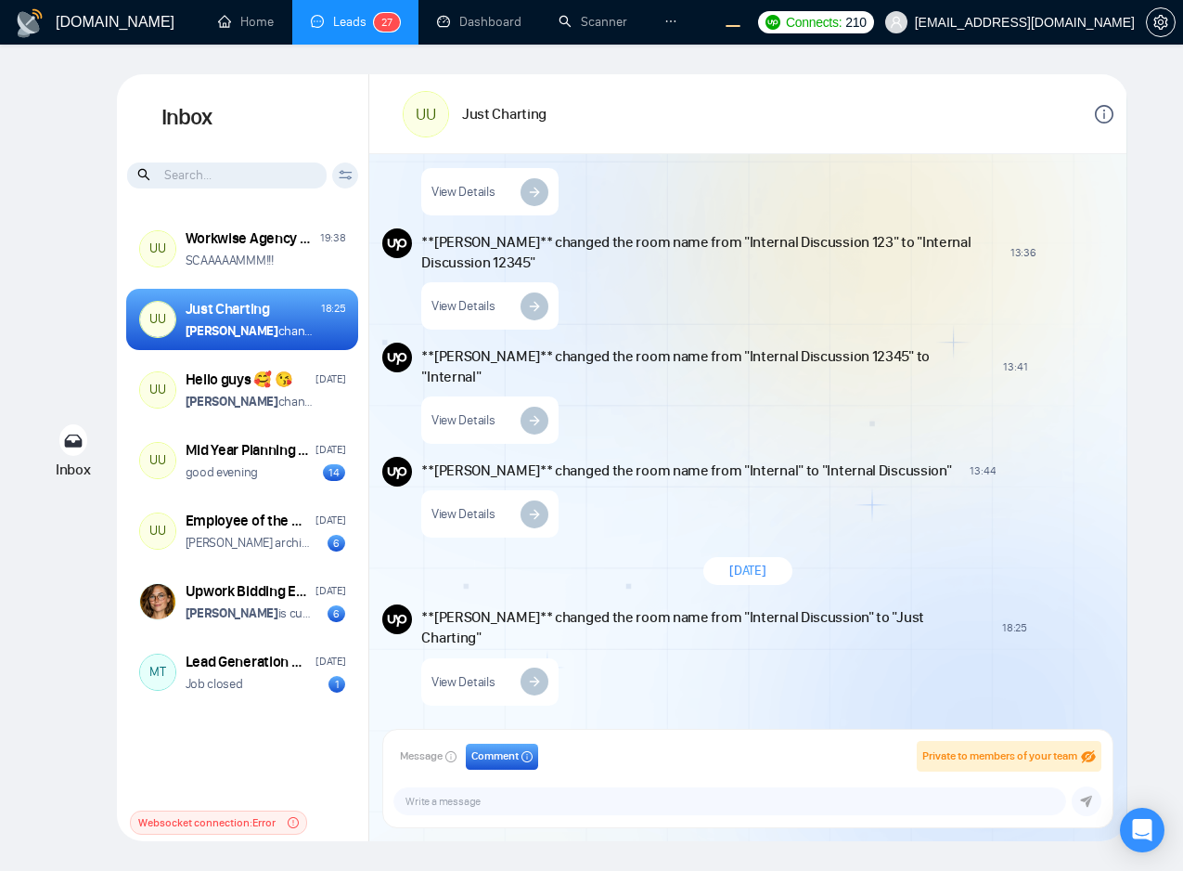
click at [891, 672] on div "**Andrian Marsella** changed the room name from "Internal Discussion" to "Just …" at bounding box center [767, 654] width 692 height 101
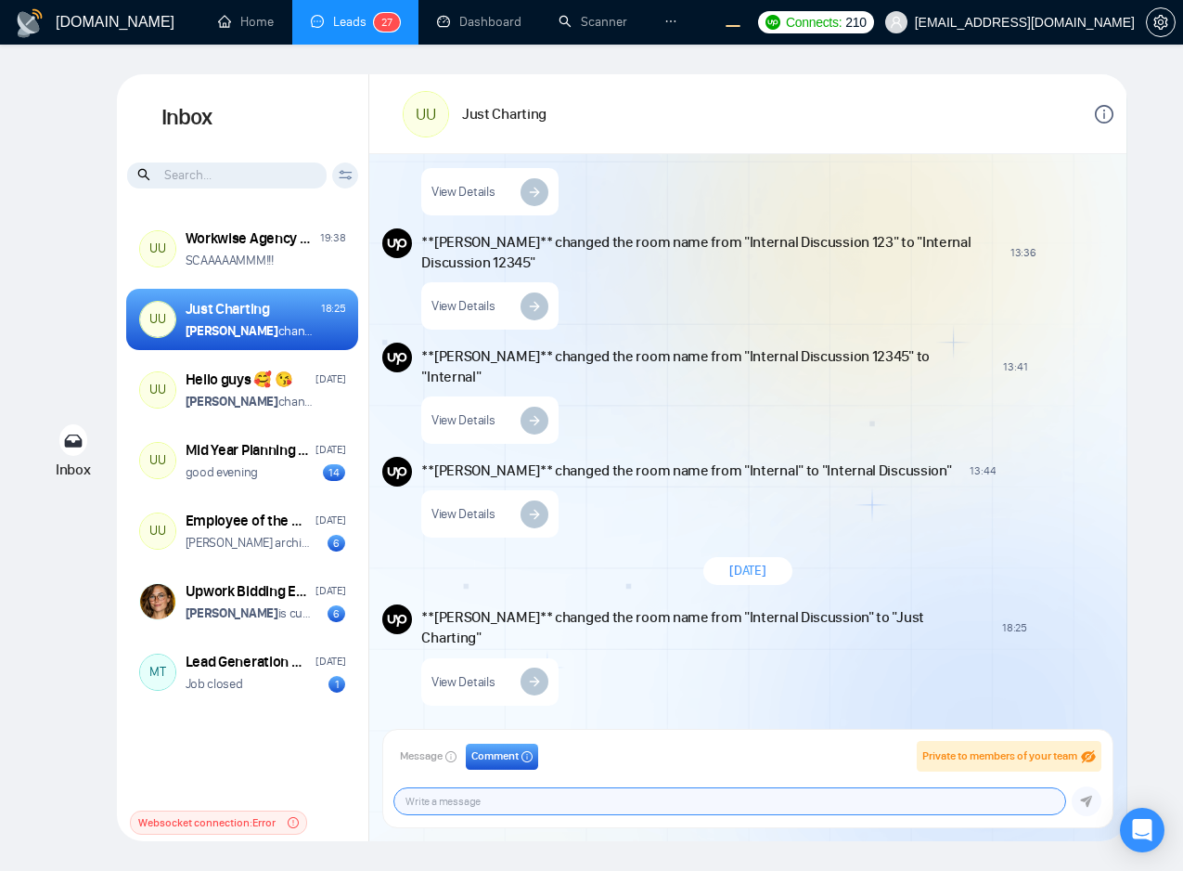
click at [473, 795] on textarea "Message input" at bounding box center [729, 801] width 671 height 26
paste textarea "outline: 1px solid hsla(214, 95%, 60%, 1);"
type textarea "outline: 1px solid hsla(214, 95%, 60%, 1);"
paste textarea "Lorem ipsum dolor sit amet, consectetur adipiscing elit, sed do eiusmod tempor …"
type textarea "Lorem ipsum dolor sit amet, consectetur adipiscing elit, sed do eiusmod tempor …"
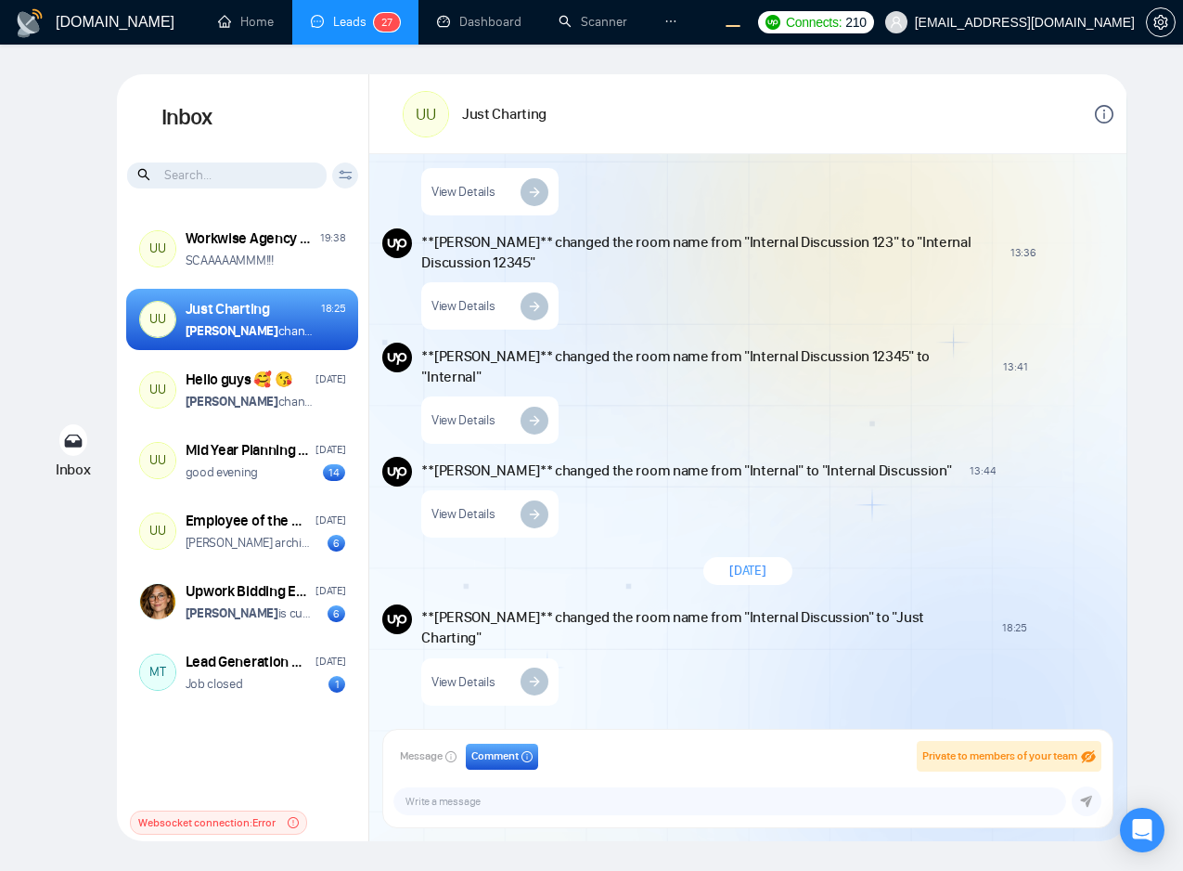
click at [909, 394] on div "**Andrian Marsella** changed the room name from "Internal Discussion 12345" to …" at bounding box center [767, 392] width 692 height 101
click at [960, 284] on div "**Andrian Marsella** changed the room name from "Internal Discussion 123" to "I…" at bounding box center [767, 278] width 692 height 101
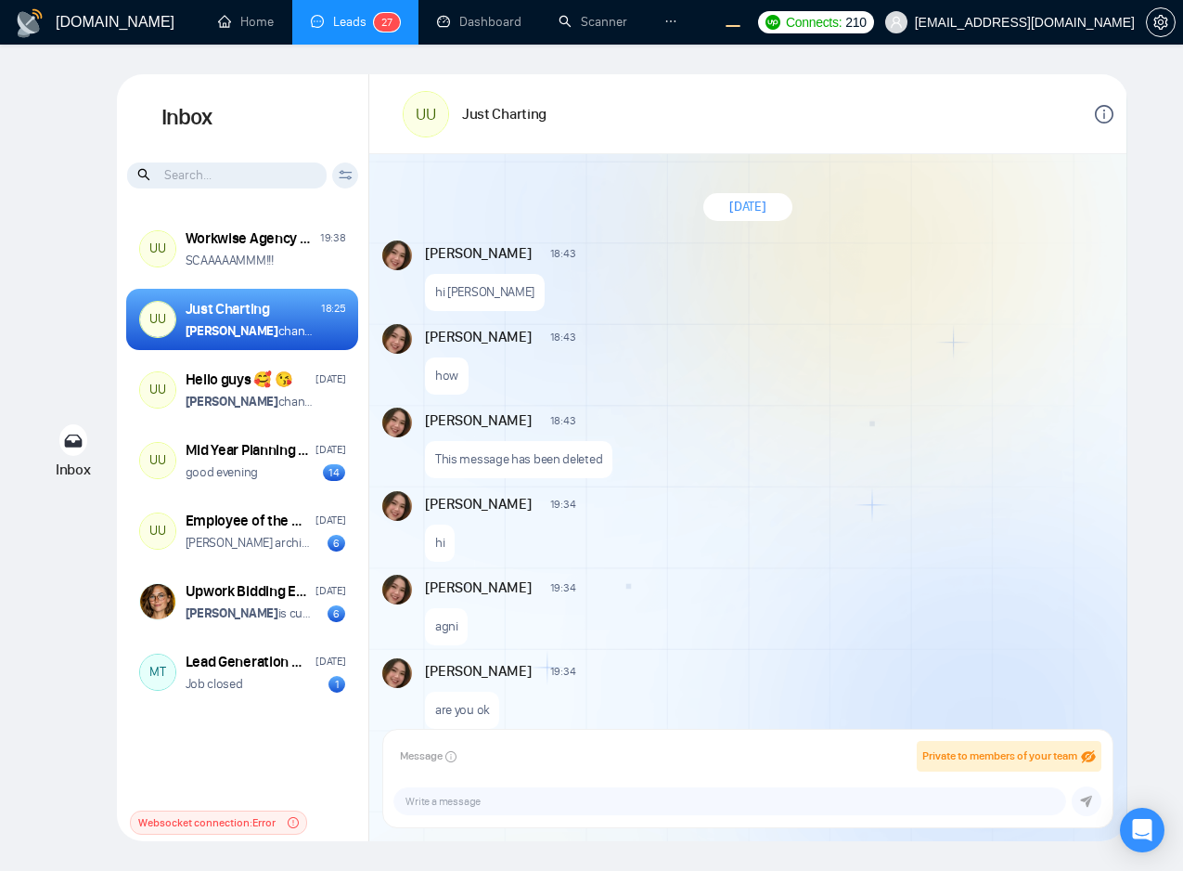
scroll to position [1555, 0]
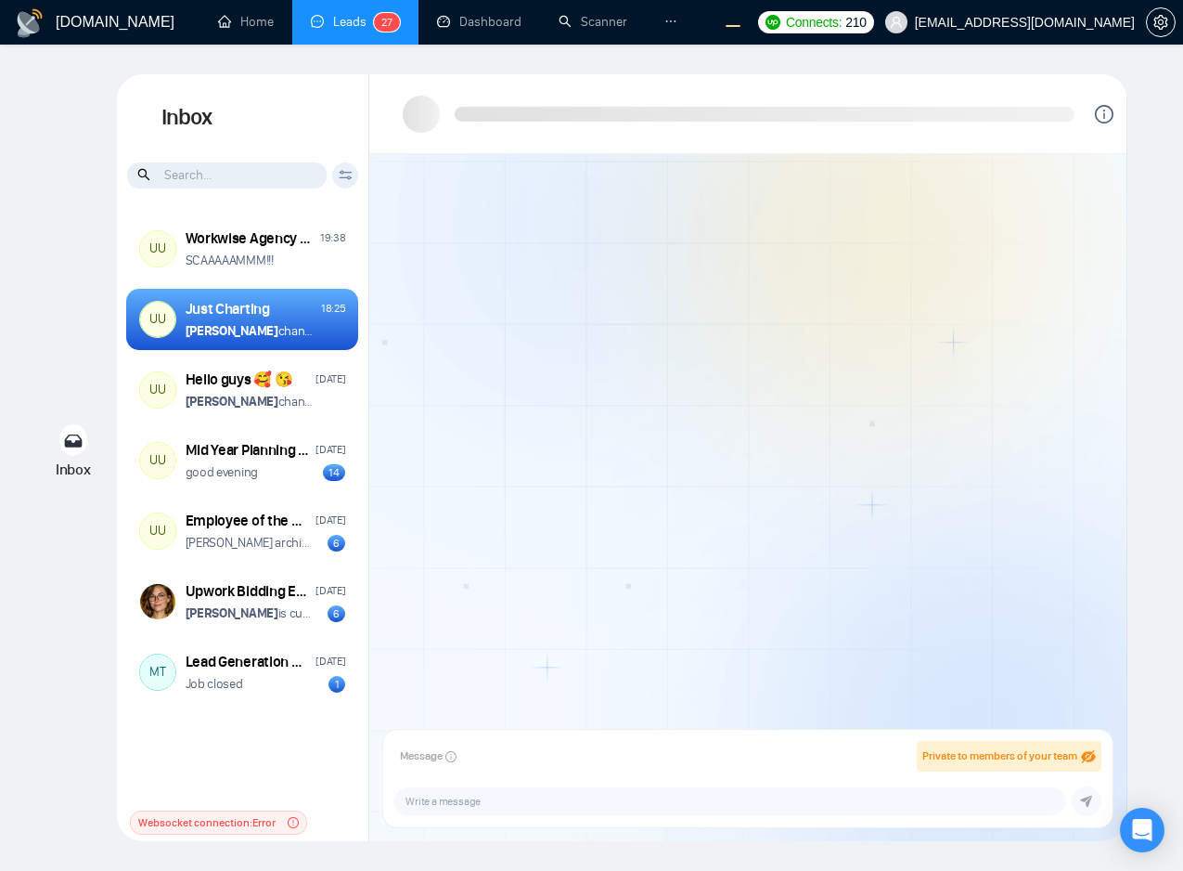
click at [490, 762] on span "Comment" at bounding box center [494, 756] width 47 height 18
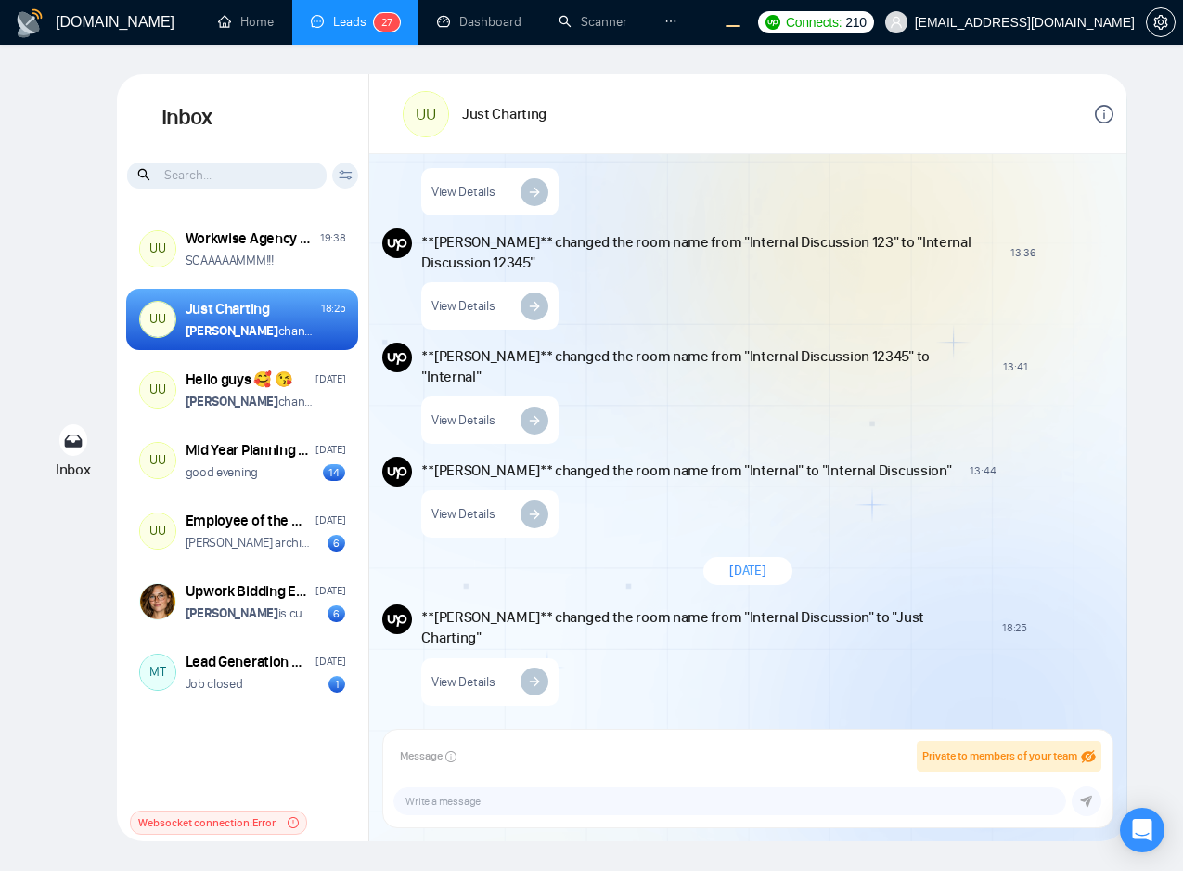
click at [503, 760] on span "Comment" at bounding box center [494, 756] width 47 height 18
click at [749, 677] on div "**Andrian Marsella** changed the room name from "Internal Discussion" to "Just …" at bounding box center [767, 654] width 692 height 101
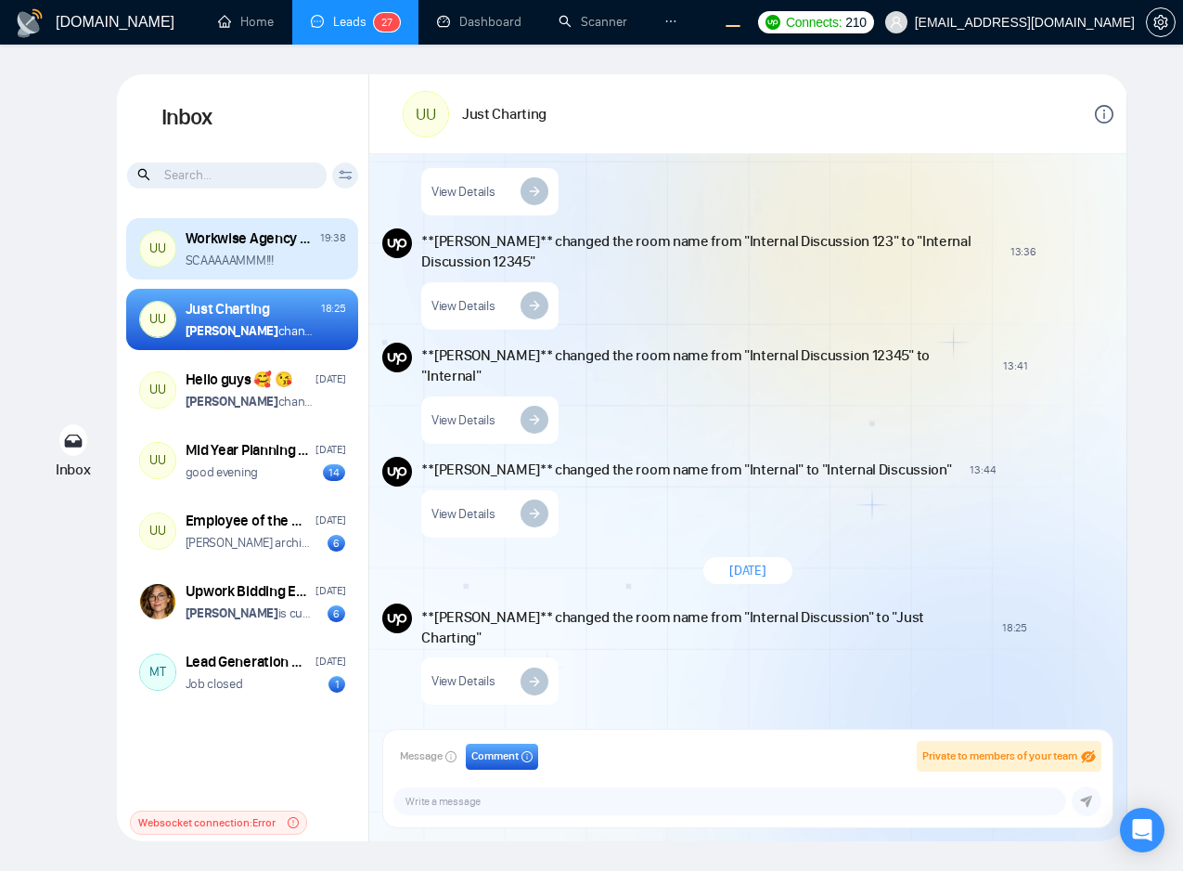
click at [324, 268] on div "SCAAAAAMMM!!!" at bounding box center [266, 261] width 161 height 18
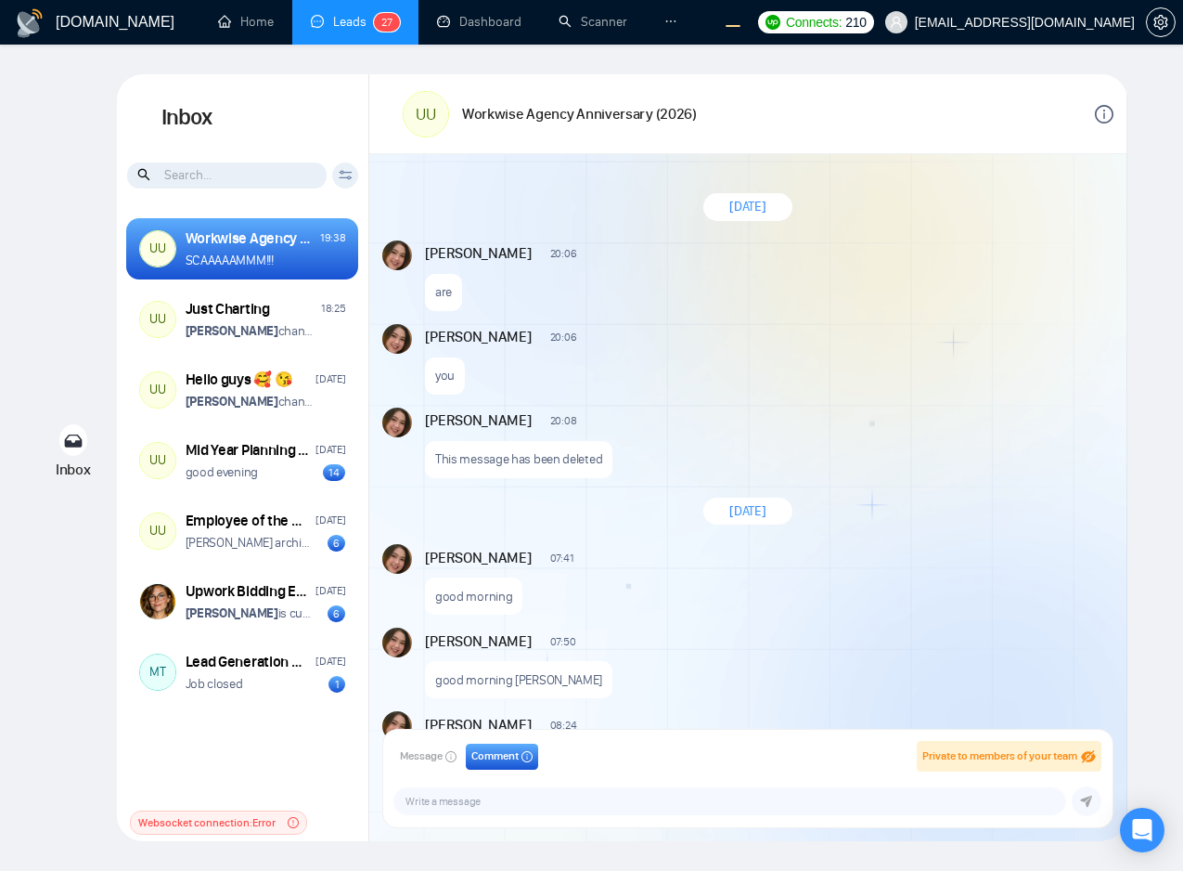
scroll to position [1384, 0]
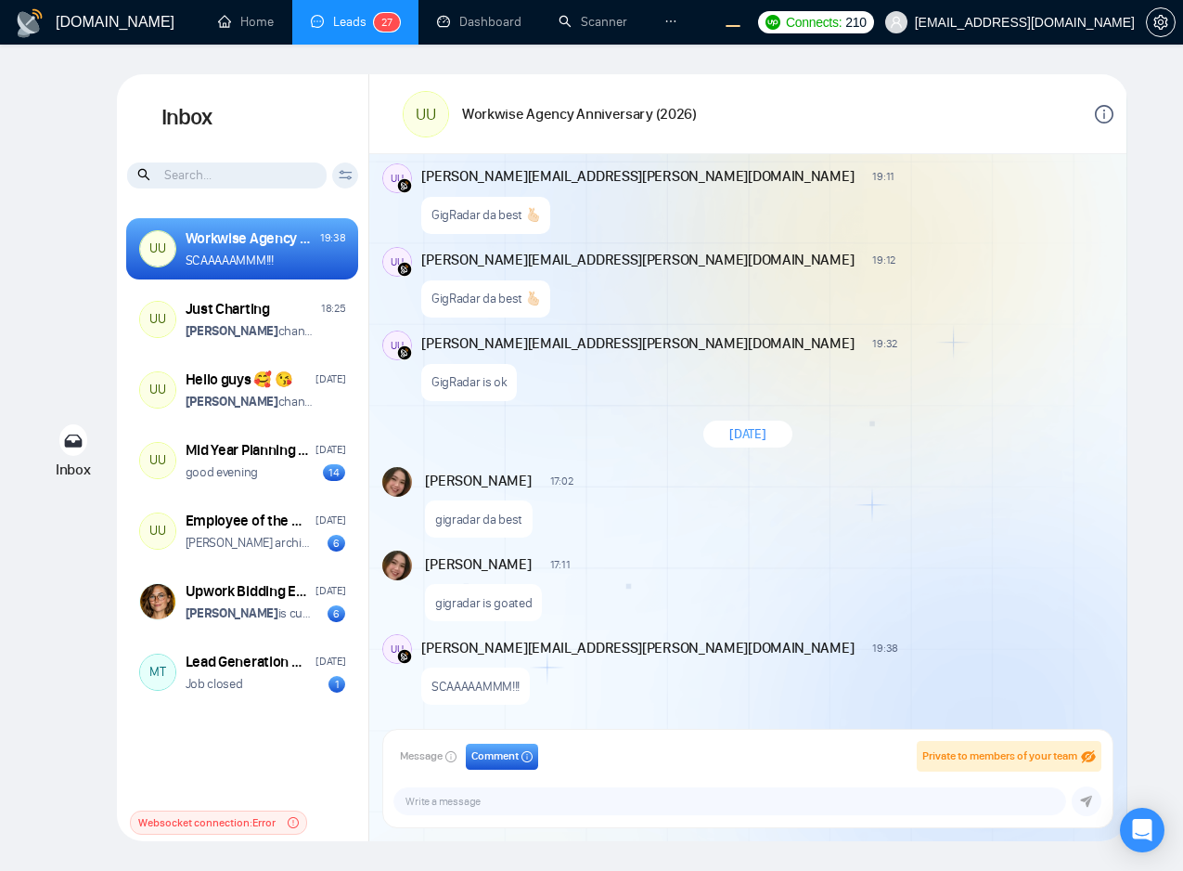
click at [742, 425] on span "[DATE]" at bounding box center [747, 434] width 36 height 18
click at [1095, 112] on icon "info-circle" at bounding box center [1104, 114] width 19 height 19
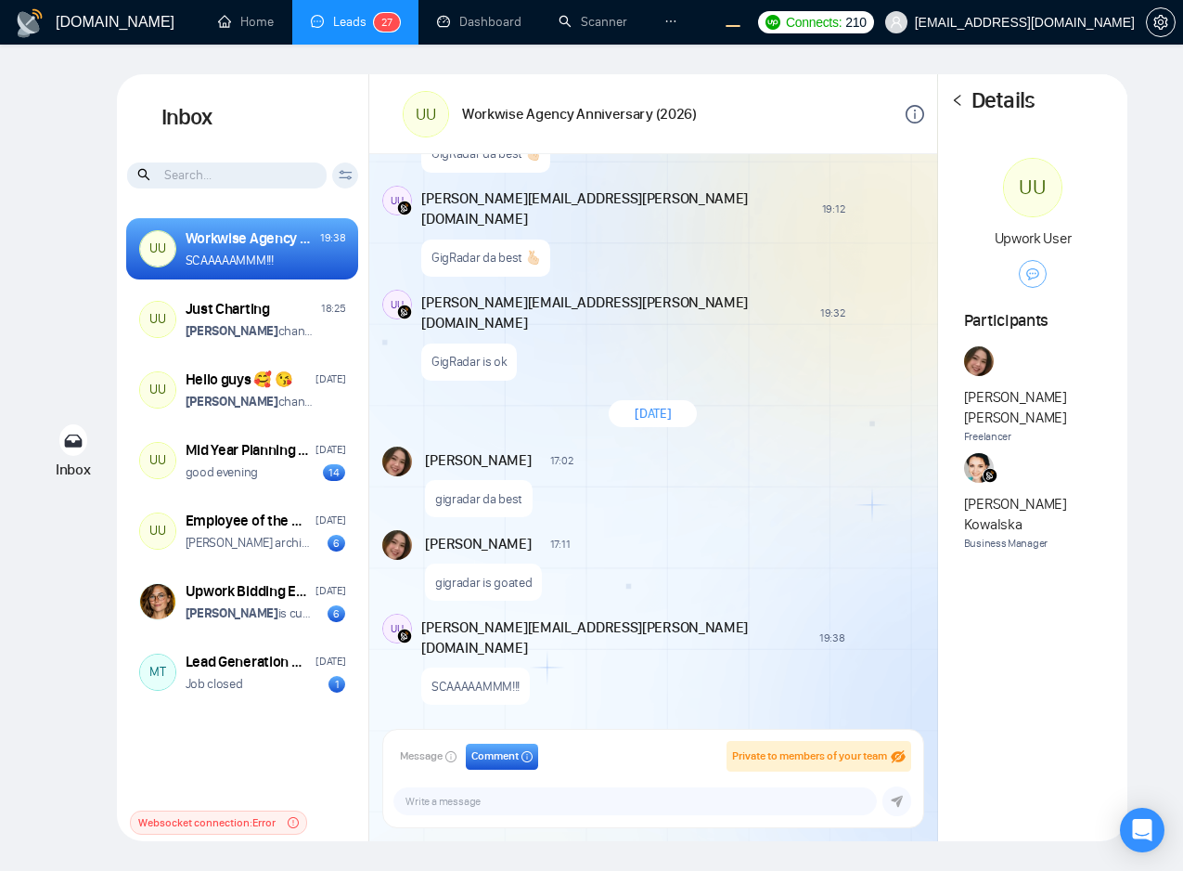
scroll to position [2947, 0]
click at [963, 114] on div "Details" at bounding box center [1032, 101] width 189 height 54
click at [960, 105] on icon "left" at bounding box center [957, 100] width 13 height 13
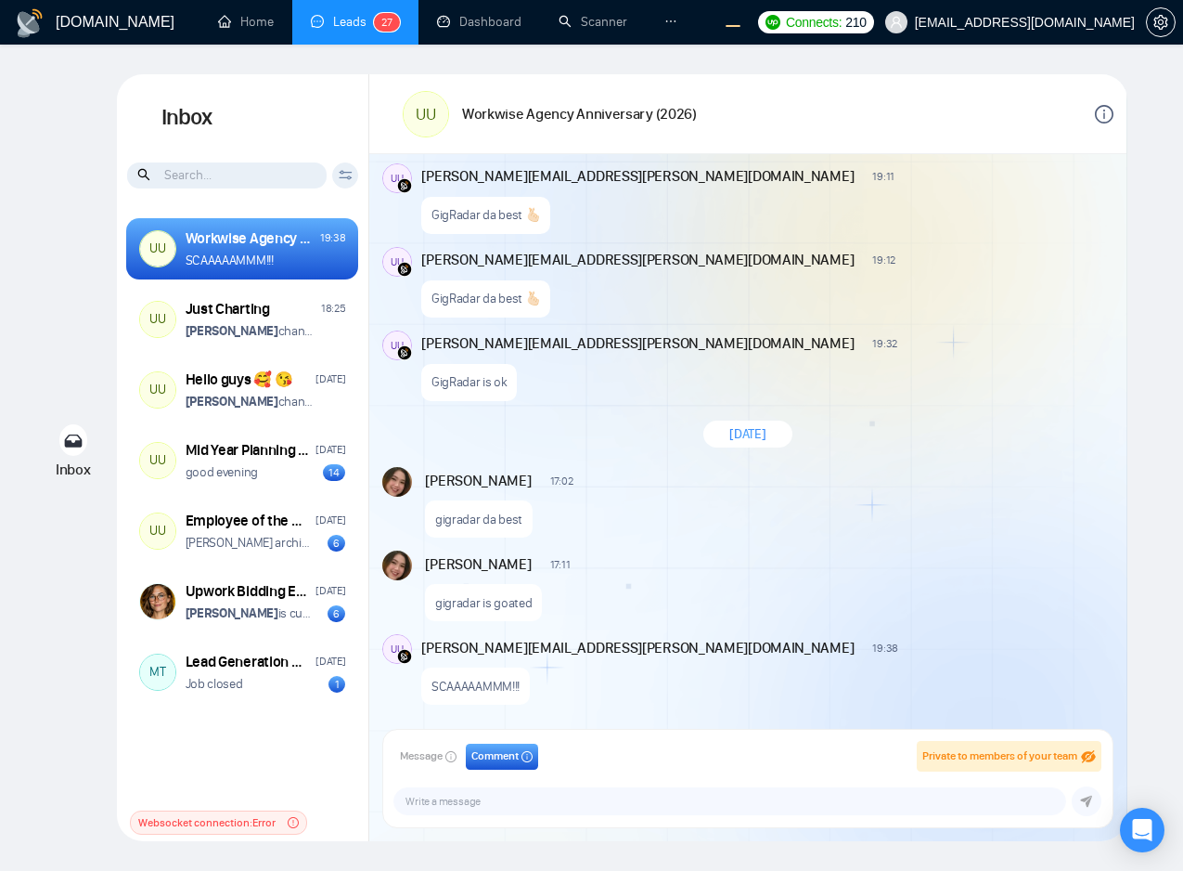
scroll to position [2926, 0]
click at [80, 445] on div at bounding box center [73, 440] width 29 height 32
click at [60, 648] on div "Inbox Inbox Client Reset Date Reset Reset Apply UU Workwise Agency Anniversary …" at bounding box center [592, 457] width 1124 height 767
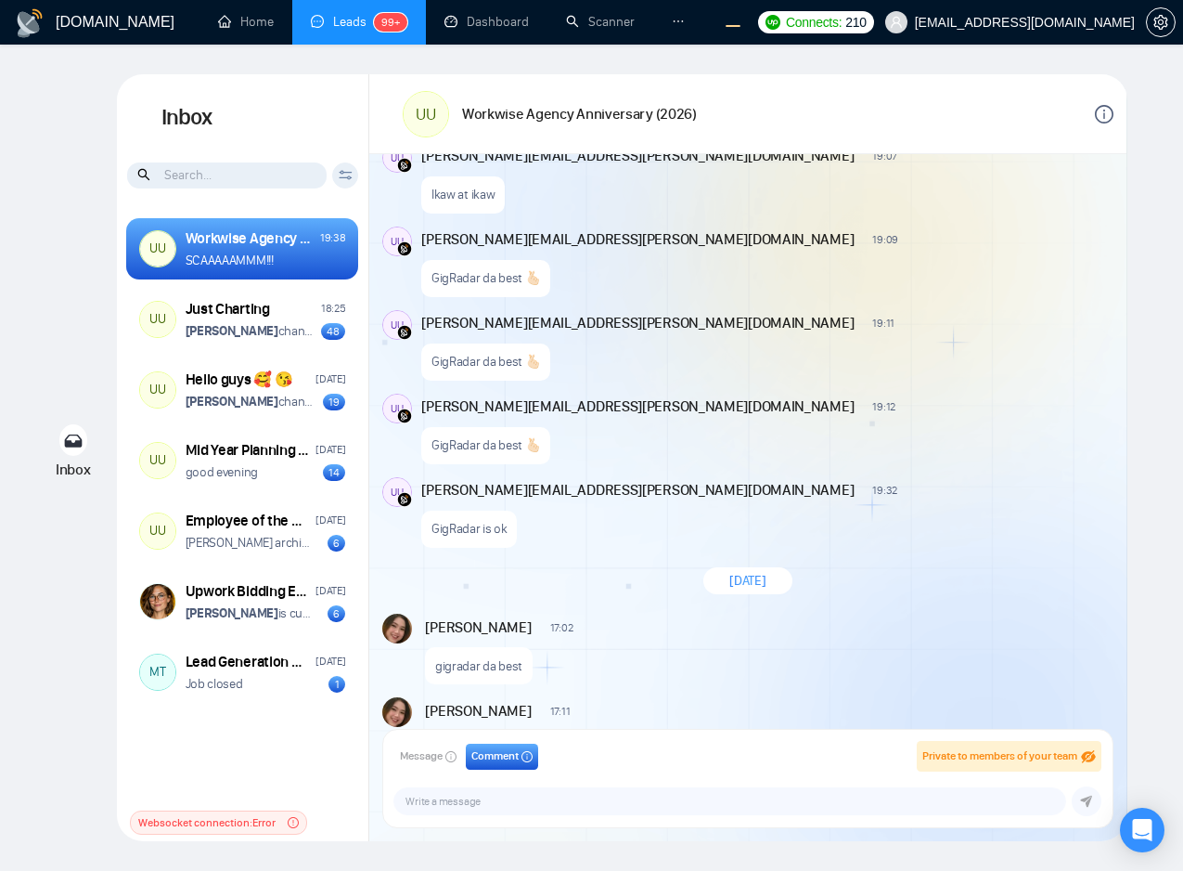
scroll to position [2743, 0]
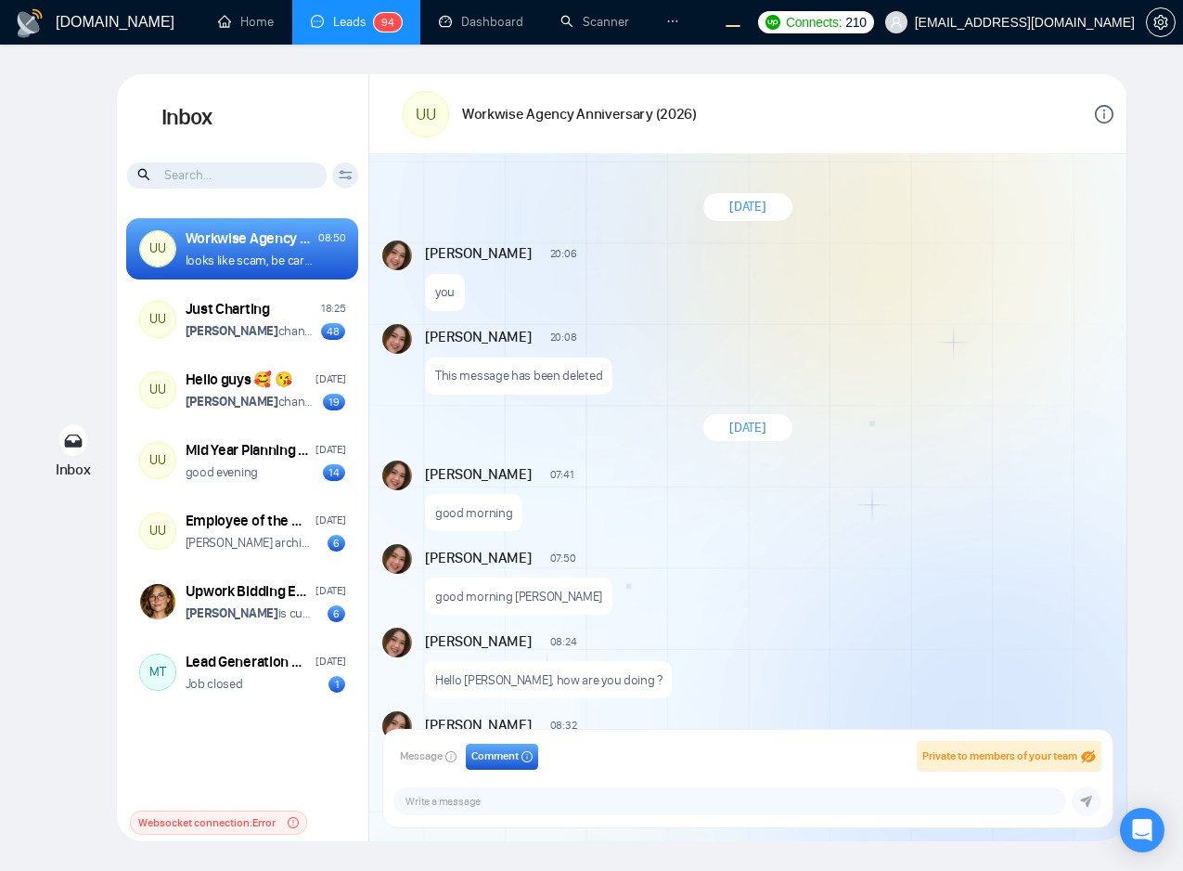
scroll to position [1437, 0]
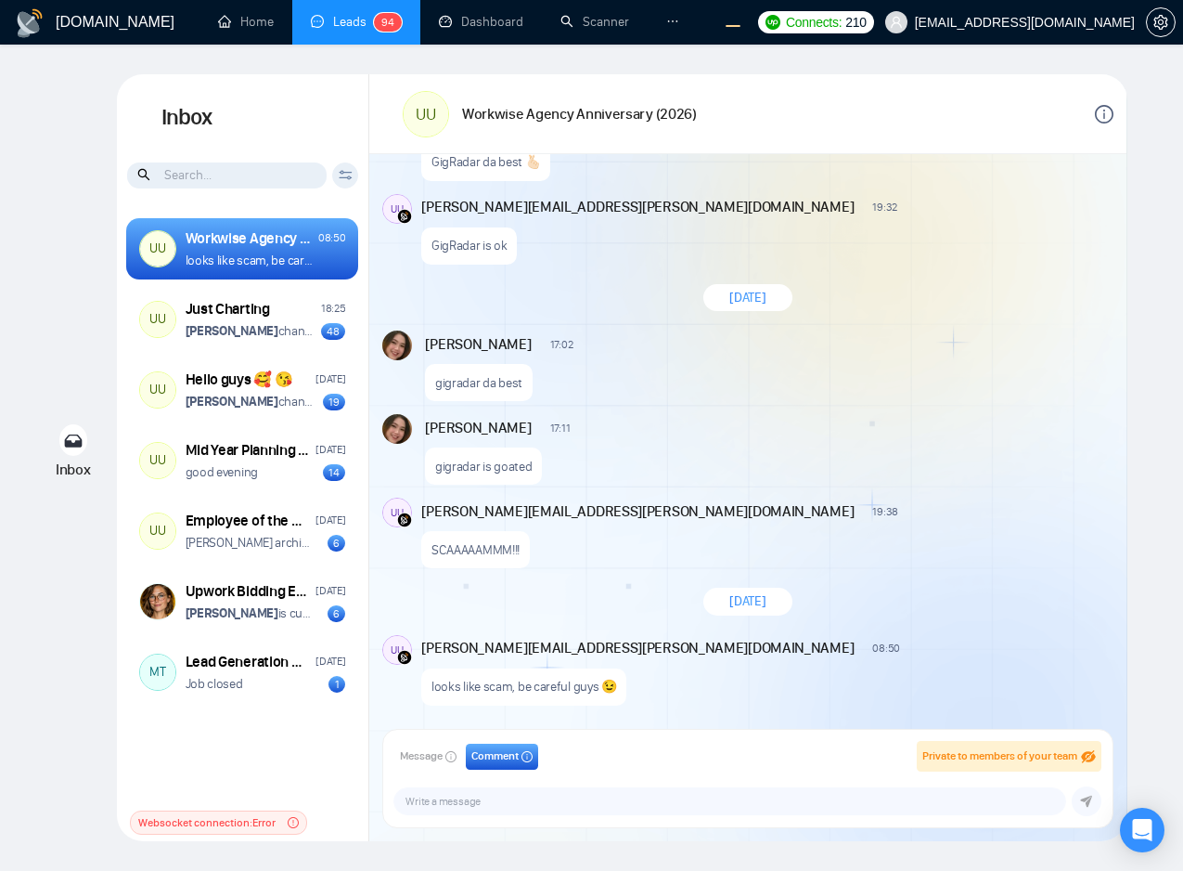
click at [733, 598] on span "[DATE]" at bounding box center [747, 601] width 36 height 18
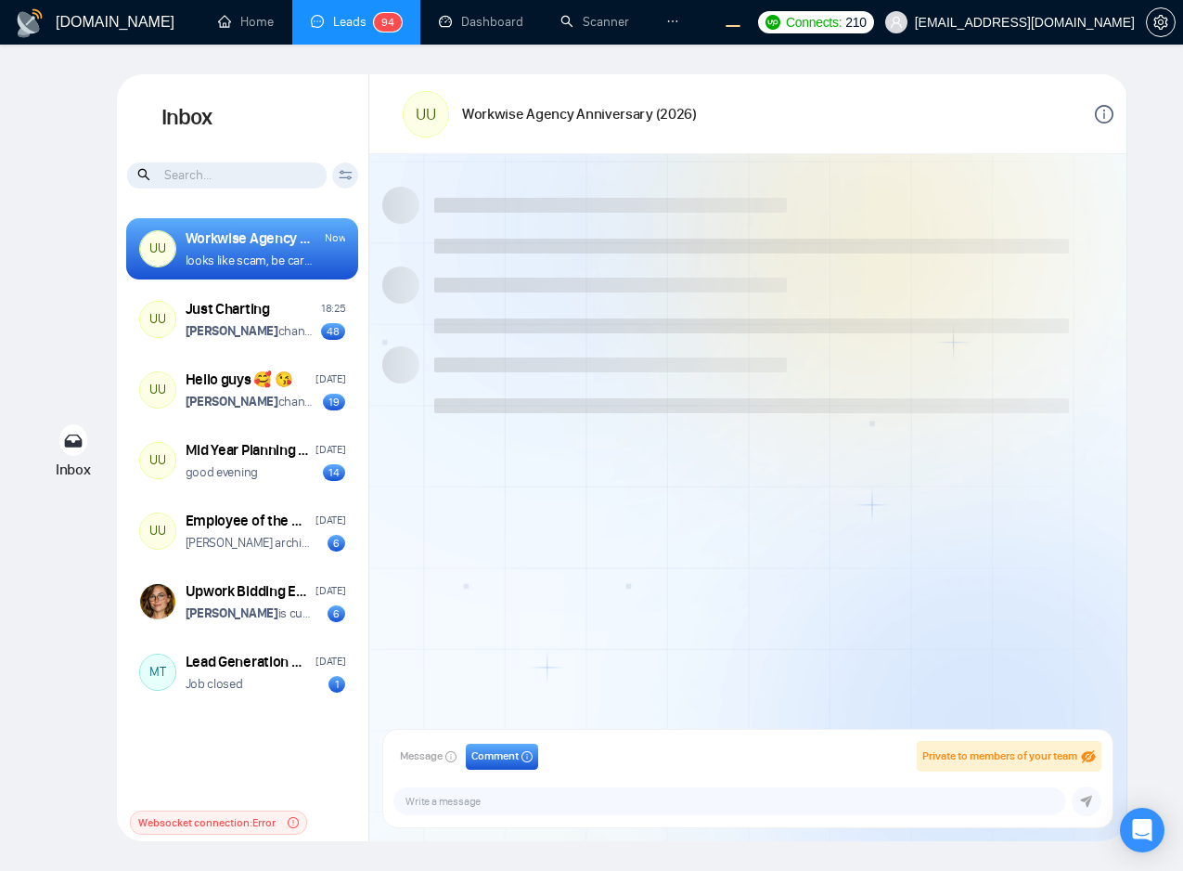
scroll to position [1437, 0]
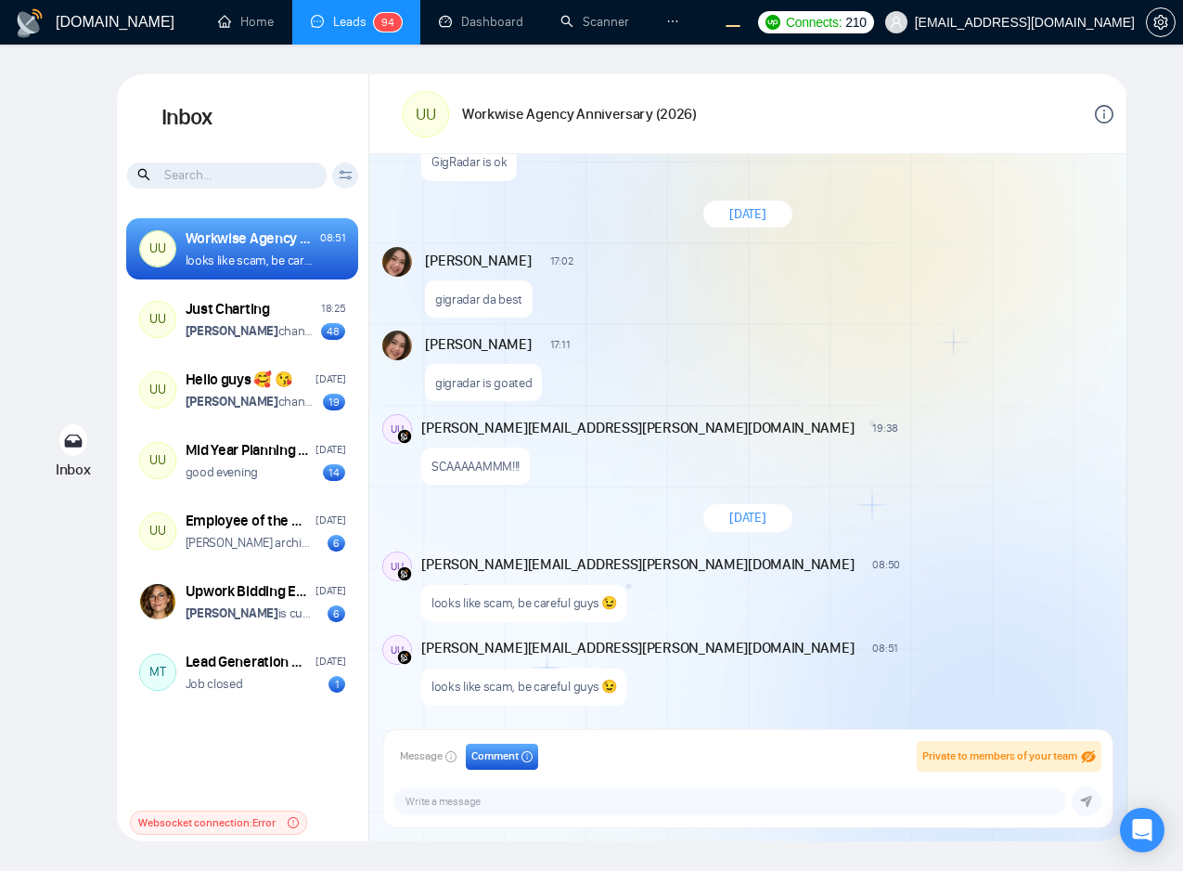
click at [644, 492] on div "[DATE]" at bounding box center [747, 518] width 757 height 54
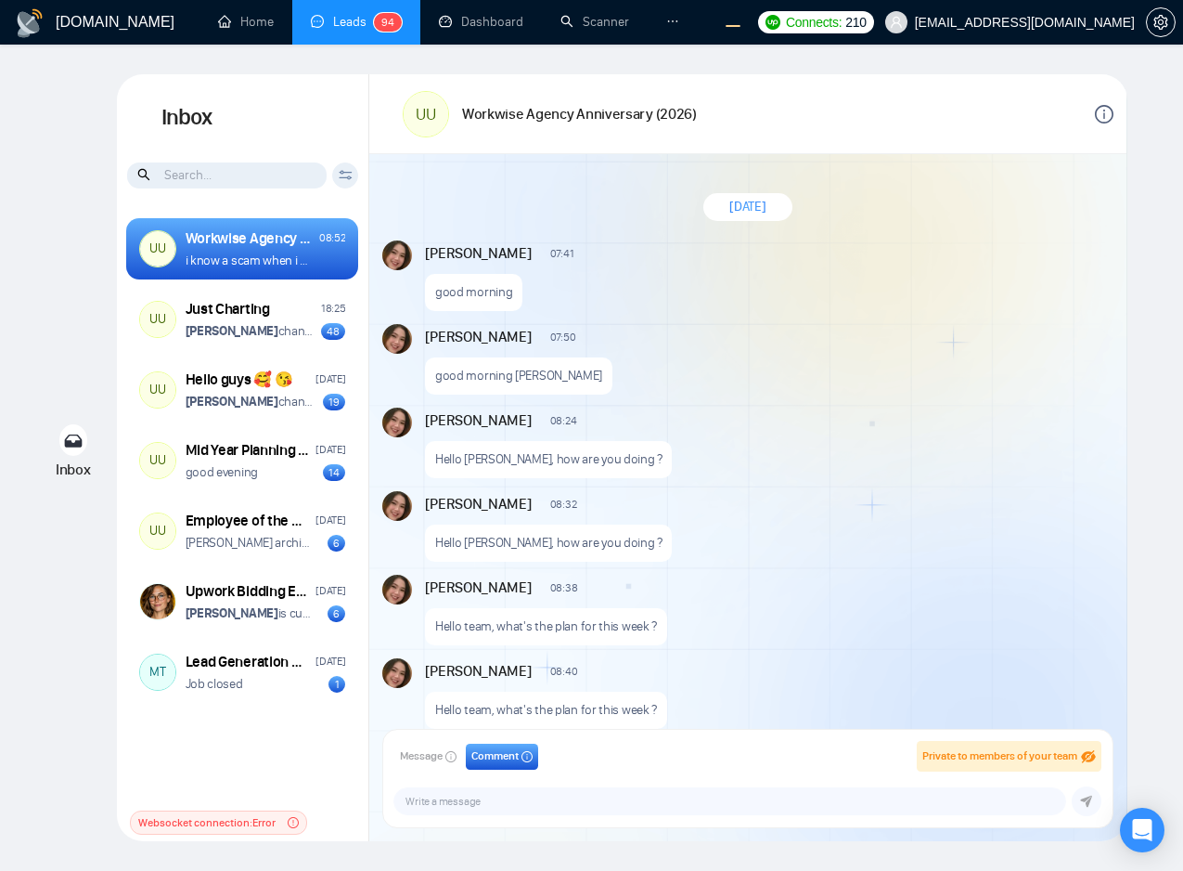
scroll to position [1384, 0]
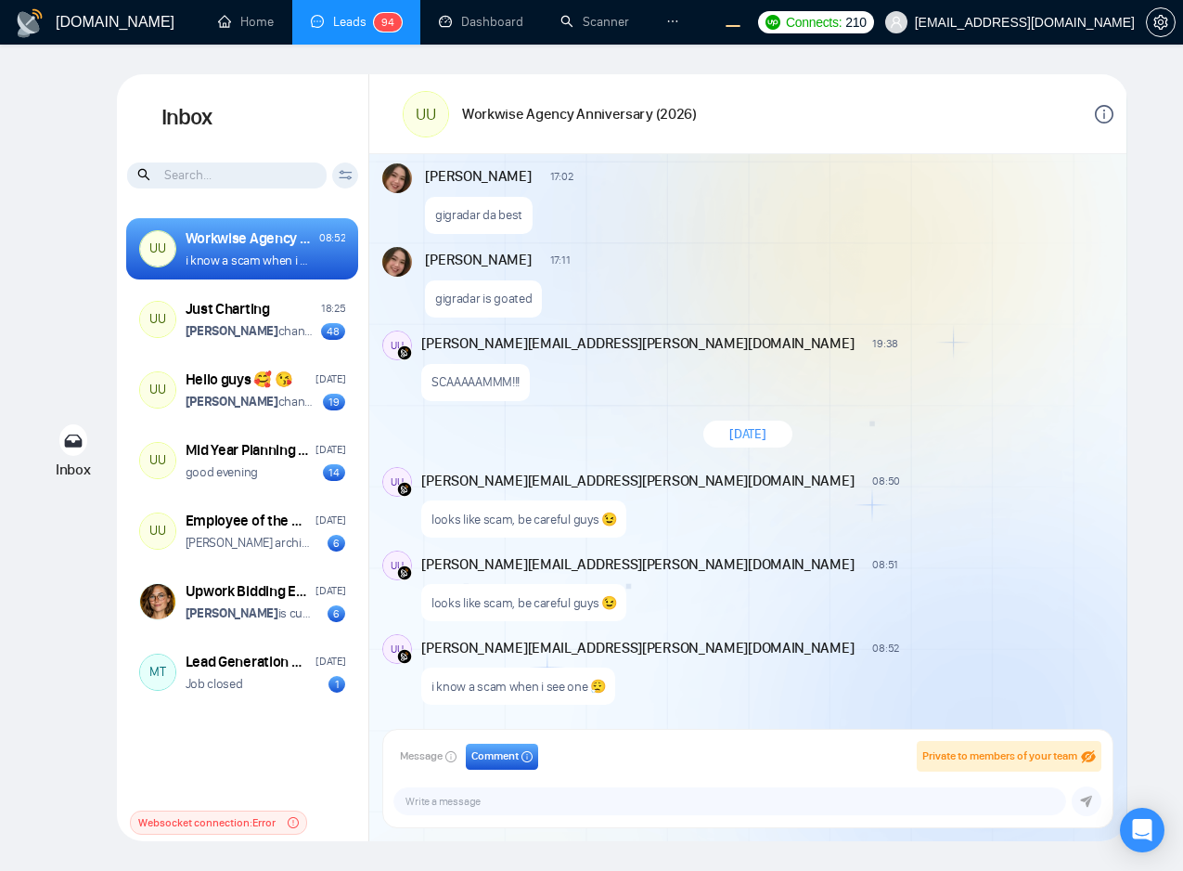
click at [548, 702] on div "i know a scam when i see one 😮‍💨" at bounding box center [518, 685] width 194 height 37
click at [536, 684] on p "i know a scam when i see one 😮‍💨" at bounding box center [519, 687] width 174 height 18
copy p "i know a scam when i see one 😮‍💨"
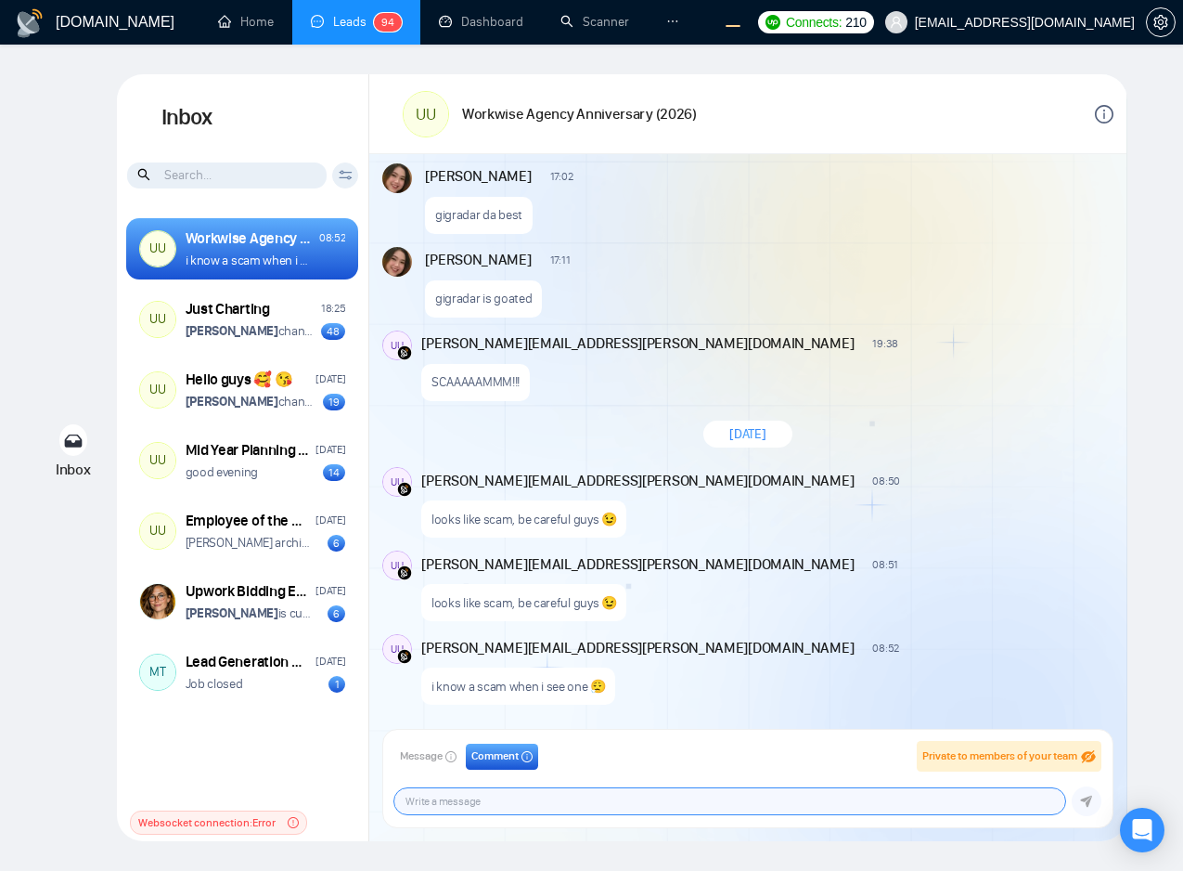
click at [637, 800] on textarea "Message input" at bounding box center [729, 801] width 671 height 26
paste textarea "i know a scam when i see one 😮‍💨"
type textarea "i"
click at [930, 582] on div "alex.zolotukhin@gigradar.io 08:51 New Comment looks like scam, be careful guys 😉" at bounding box center [767, 585] width 692 height 71
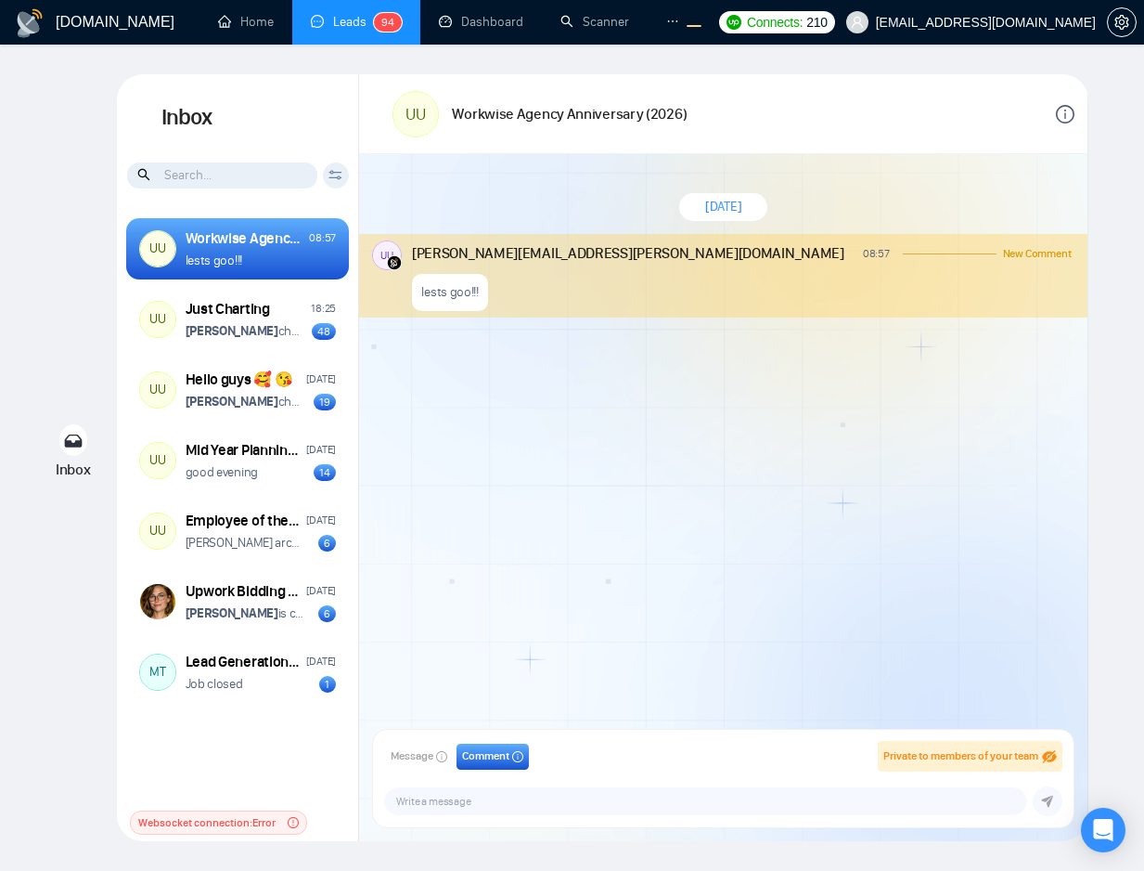
click at [1121, 310] on div "[DOMAIN_NAME] Home Leads 9 4 Dashboard Scanner Profile Connects: 210 [EMAIL_ADD…" at bounding box center [572, 435] width 1144 height 871
click at [738, 273] on div "[PERSON_NAME][EMAIL_ADDRESS][PERSON_NAME][DOMAIN_NAME] 08:57 New Comment lests …" at bounding box center [743, 275] width 663 height 71
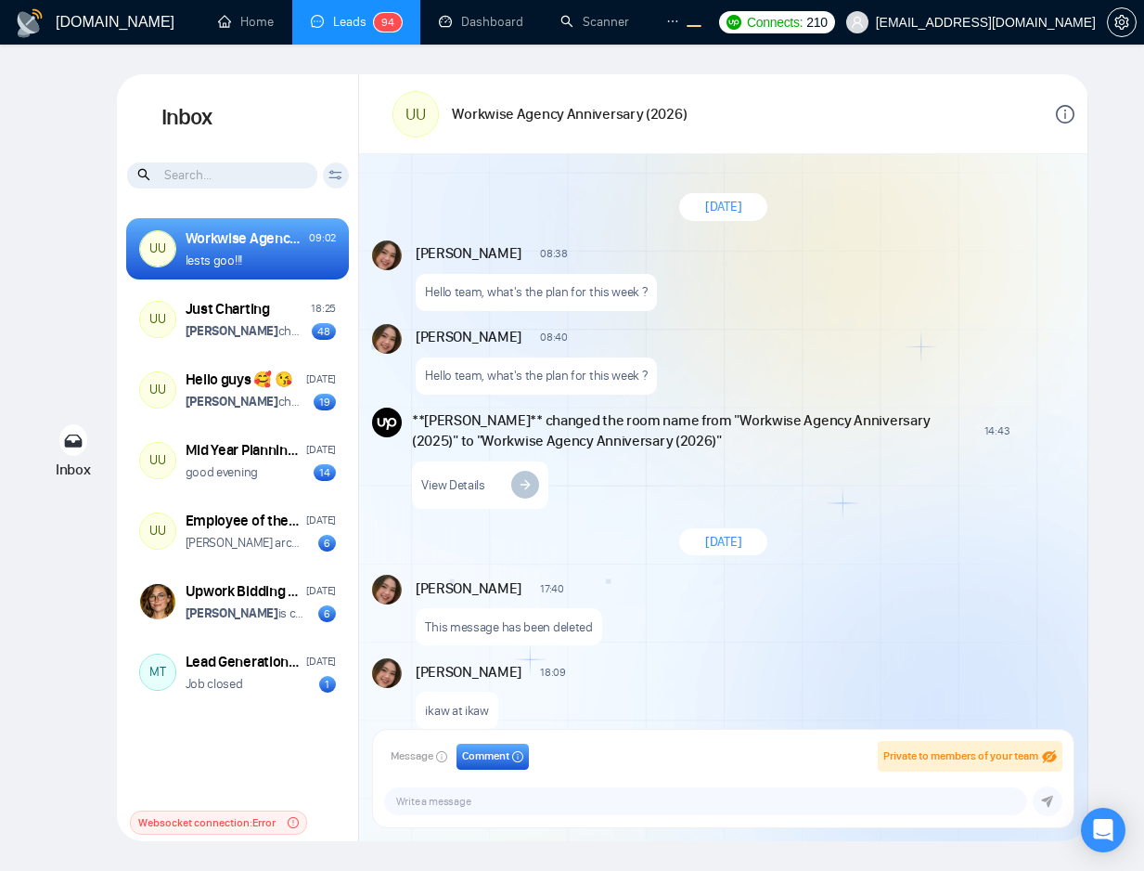
scroll to position [1384, 0]
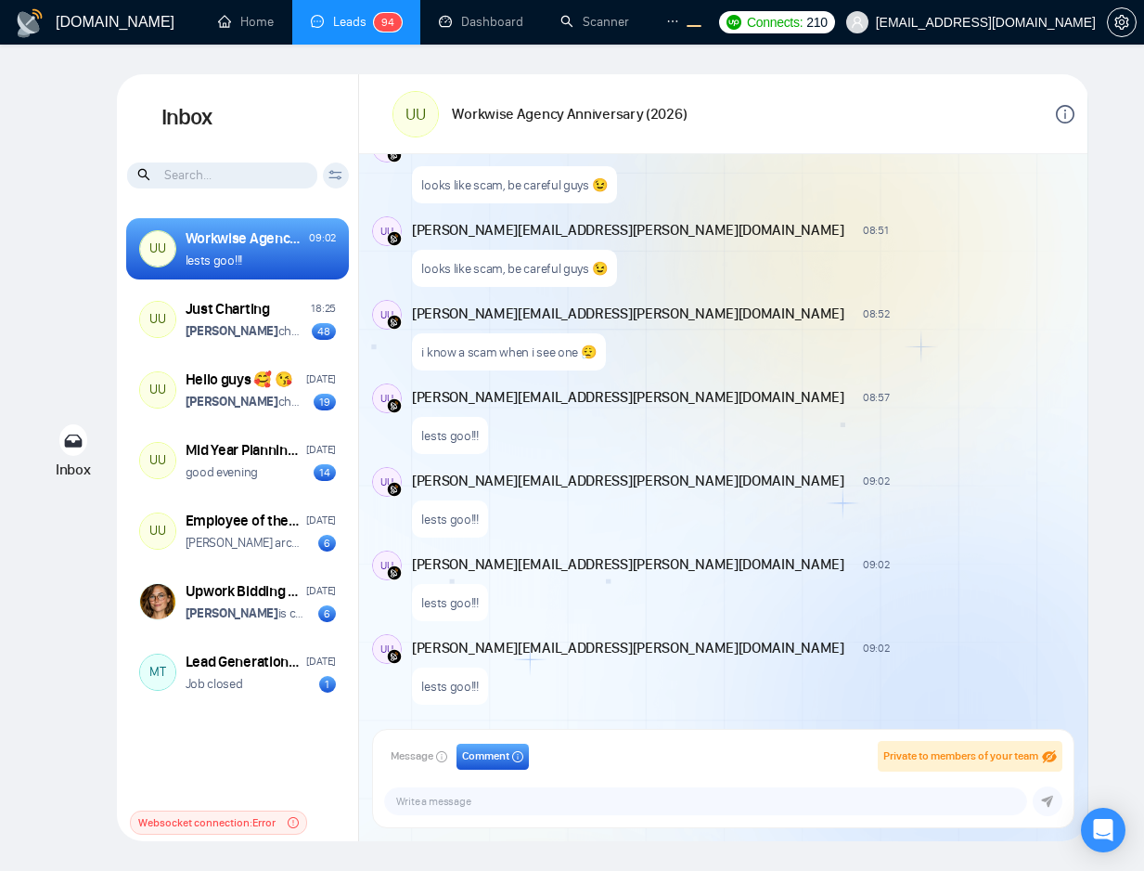
click at [920, 589] on div "alex.zolotukhin@gigradar.io 09:02 New Comment lests goo!!!" at bounding box center [743, 585] width 663 height 71
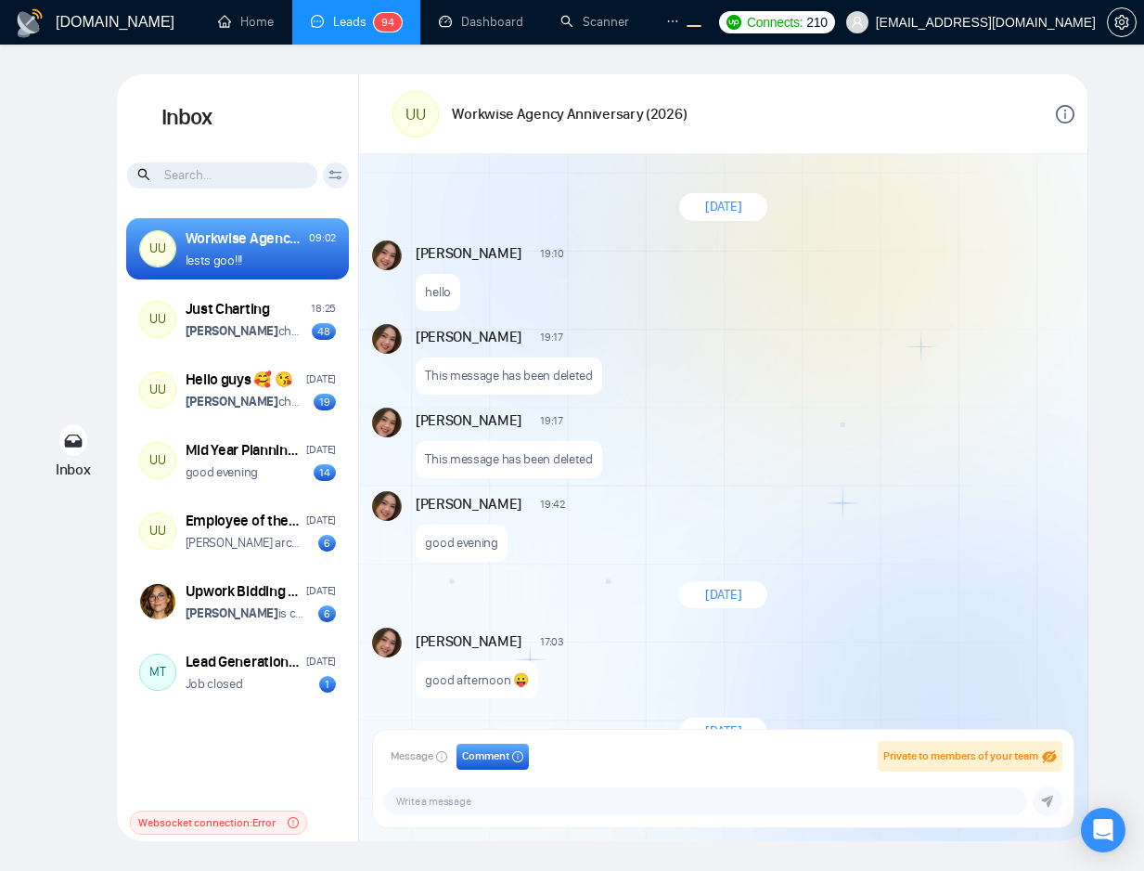
scroll to position [3214, 0]
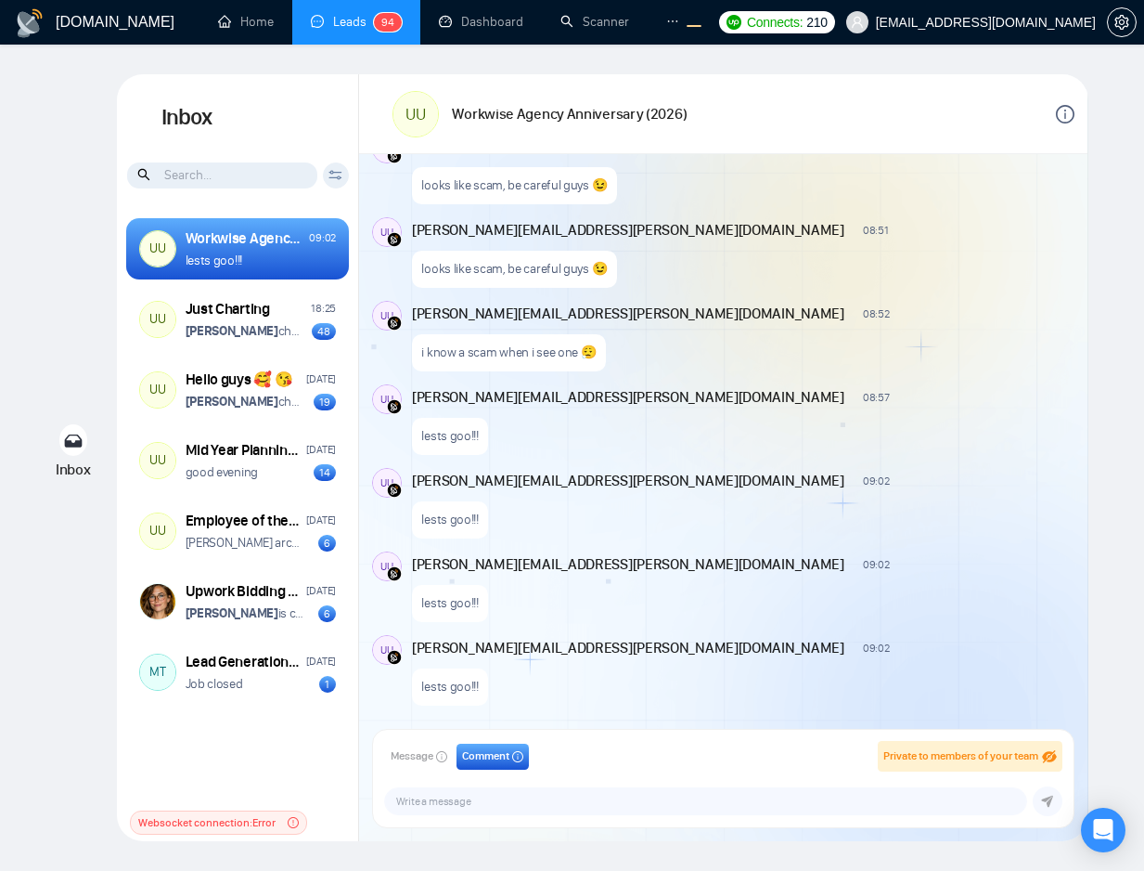
click at [1007, 325] on div "alex.zolotukhin@gigradar.io 08:52 New Comment i know a scam when i see one 😮‍💨" at bounding box center [743, 336] width 663 height 71
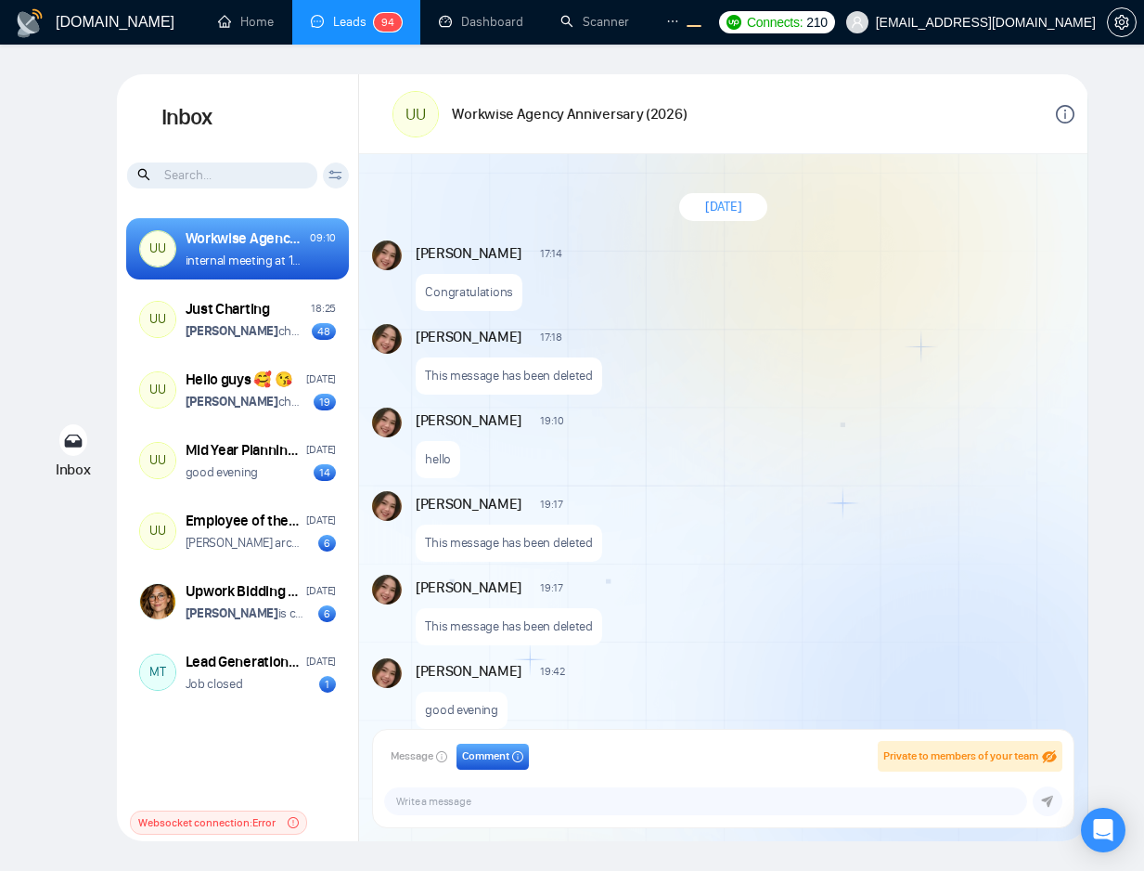
click at [811, 445] on div "Andrian Marsella 19:10 New Message hello" at bounding box center [745, 442] width 659 height 71
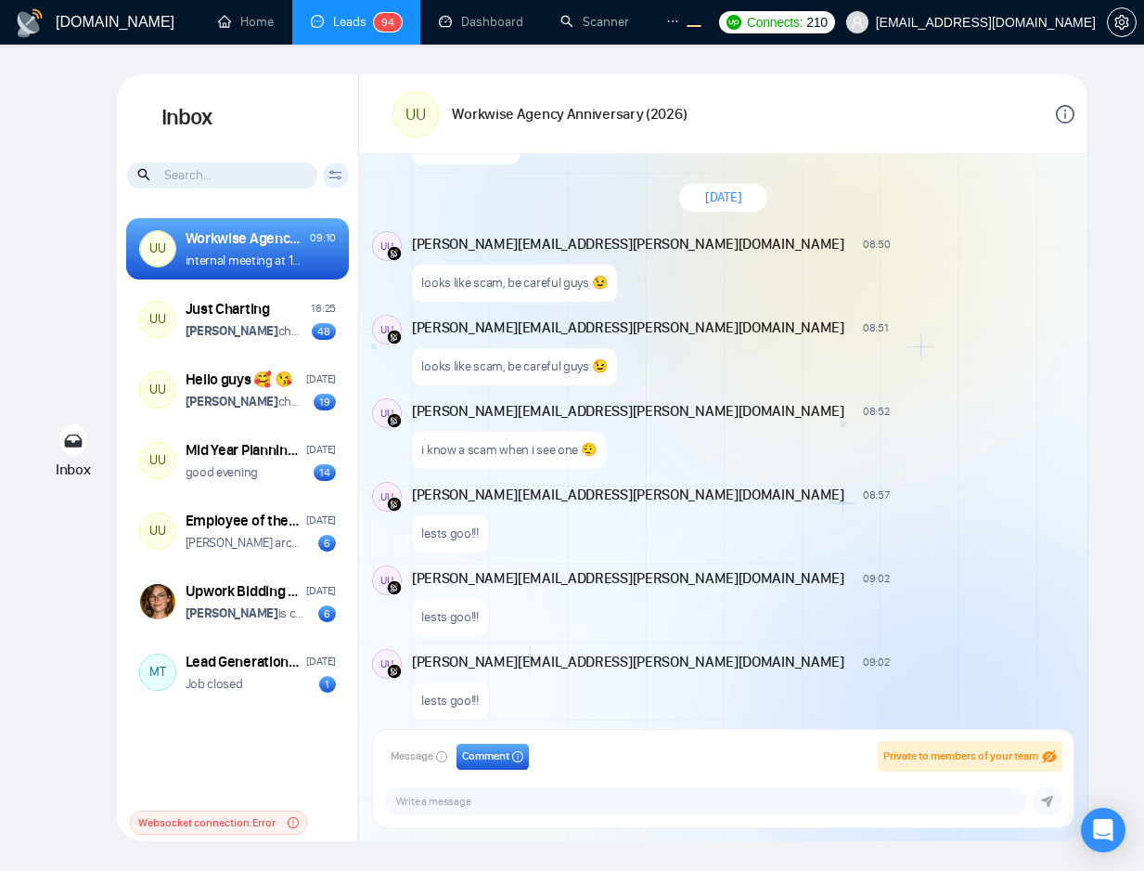
scroll to position [3465, 0]
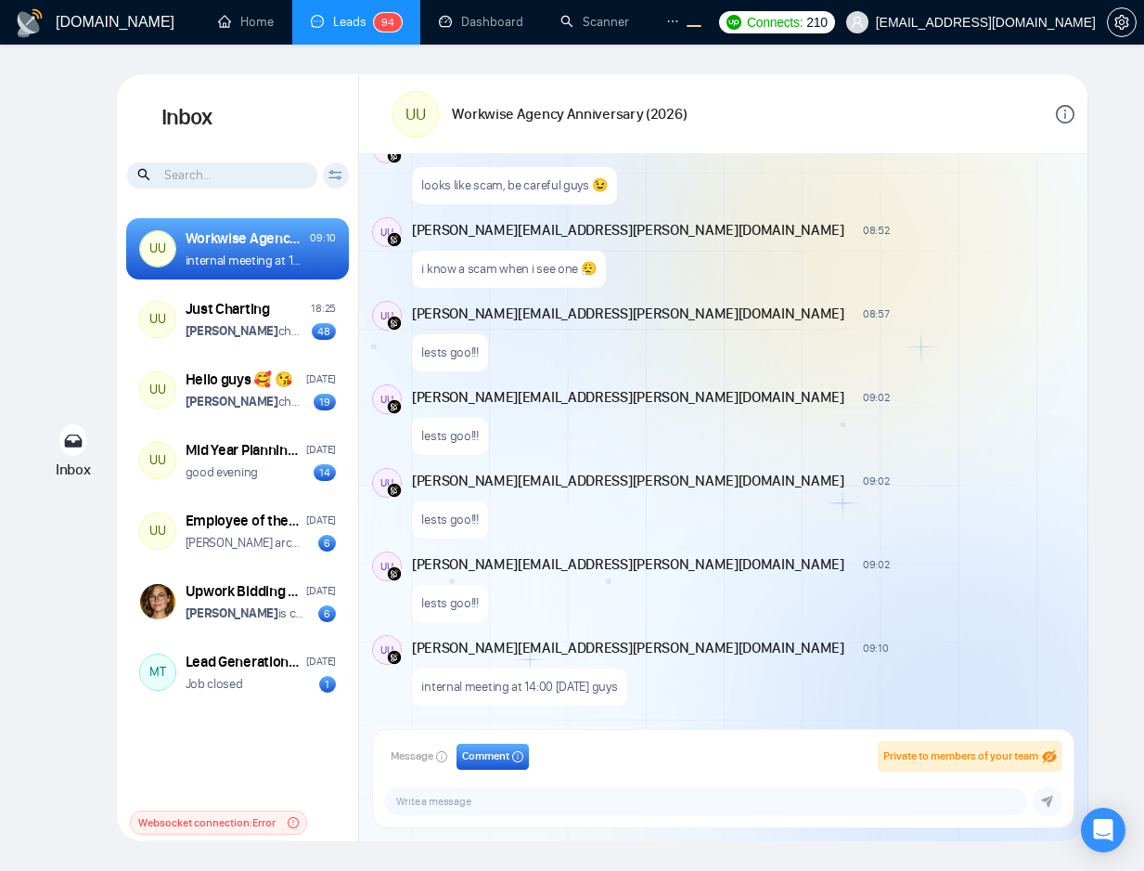
click at [786, 491] on div "[PERSON_NAME][EMAIL_ADDRESS][PERSON_NAME][DOMAIN_NAME] 09:02 New Comment lests …" at bounding box center [743, 503] width 663 height 71
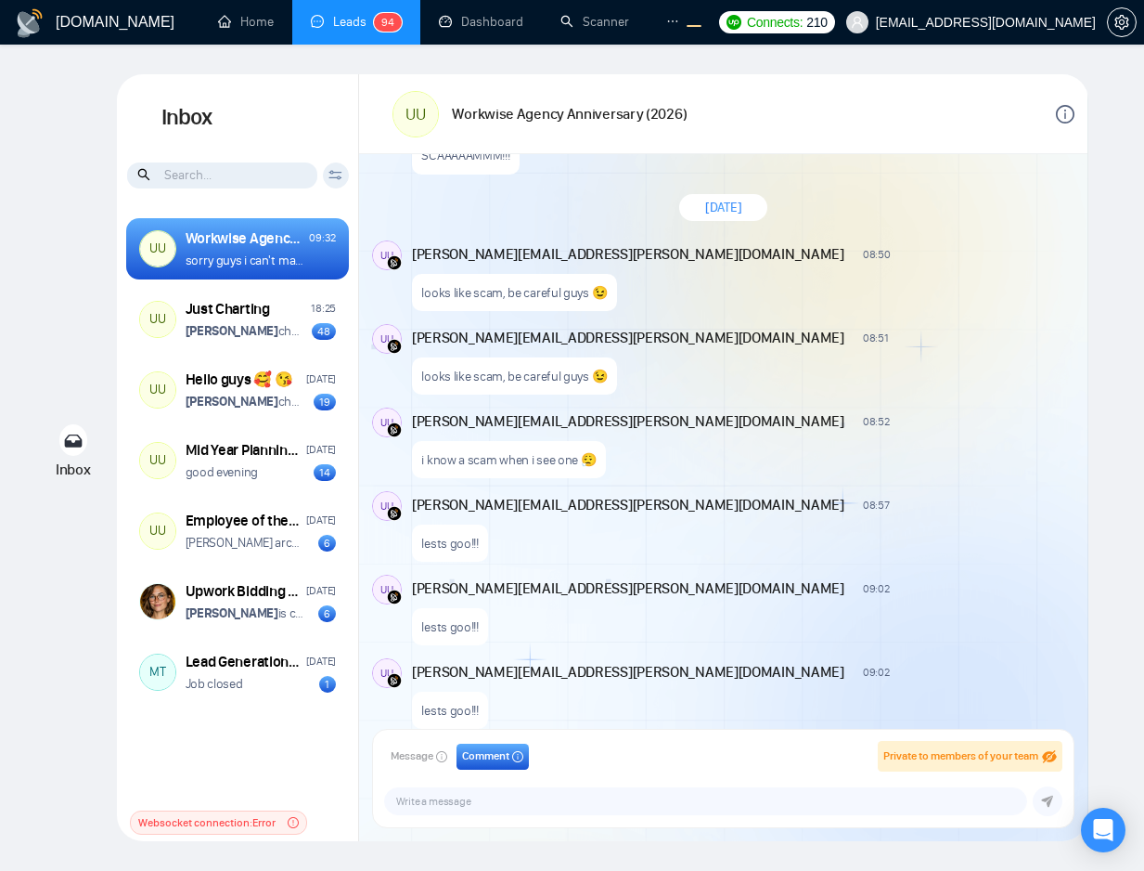
scroll to position [1384, 0]
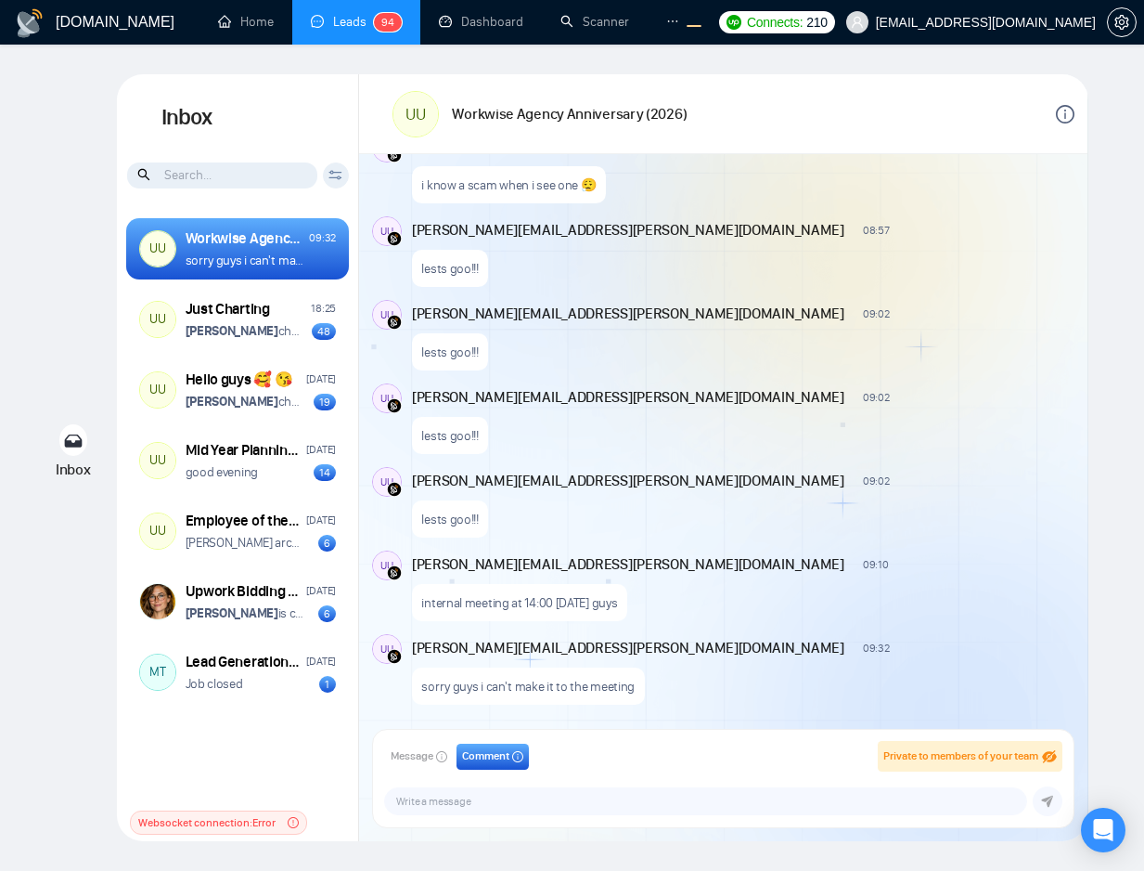
click at [903, 473] on div "New Comment" at bounding box center [987, 478] width 169 height 15
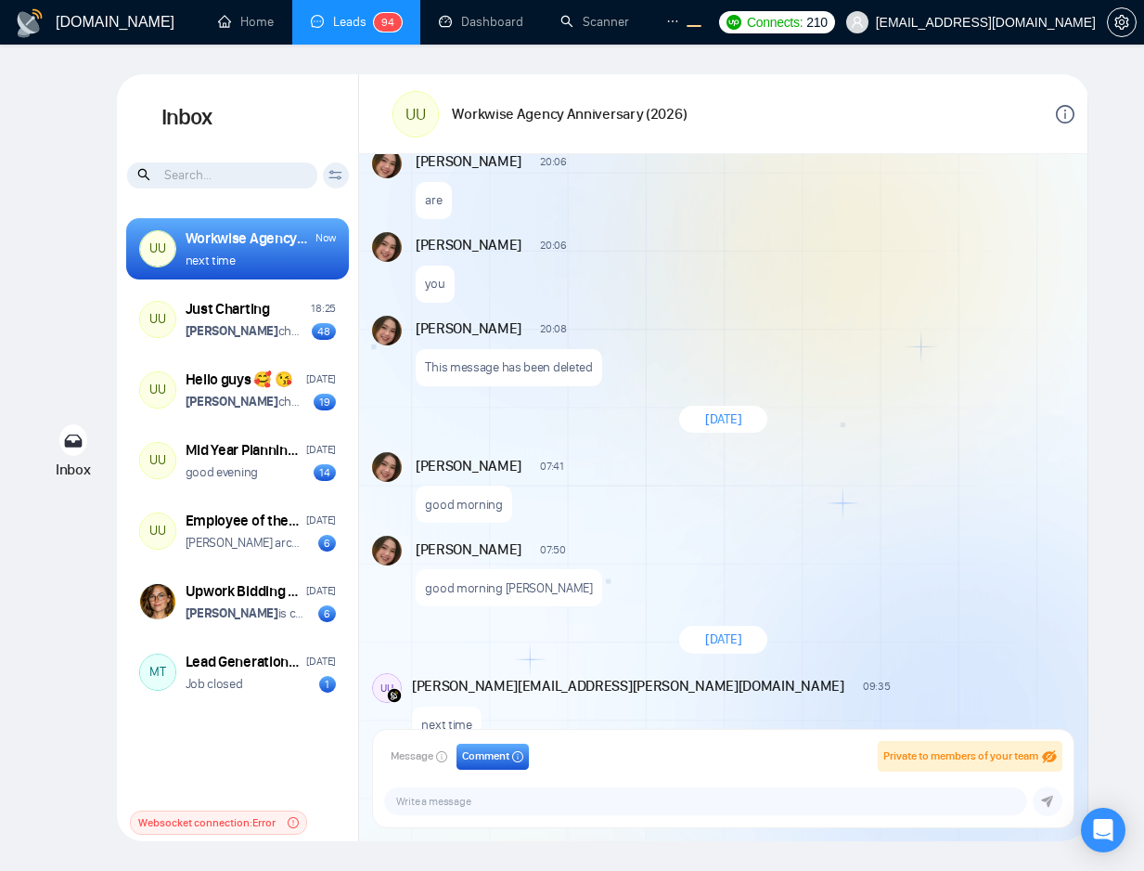
scroll to position [1490, 0]
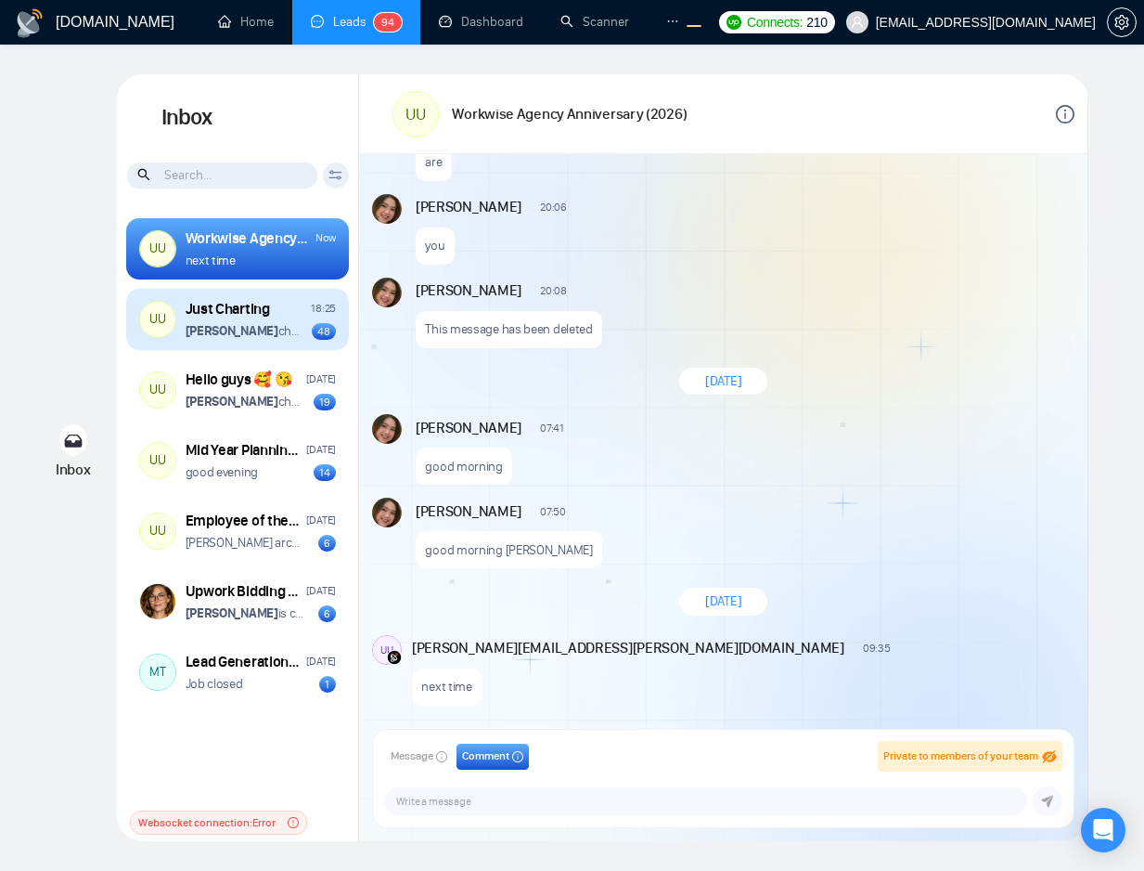
click at [297, 320] on div "Just Charting 18:25 Andrian Marsella changed the room name from "Internal Discu…" at bounding box center [261, 320] width 150 height 42
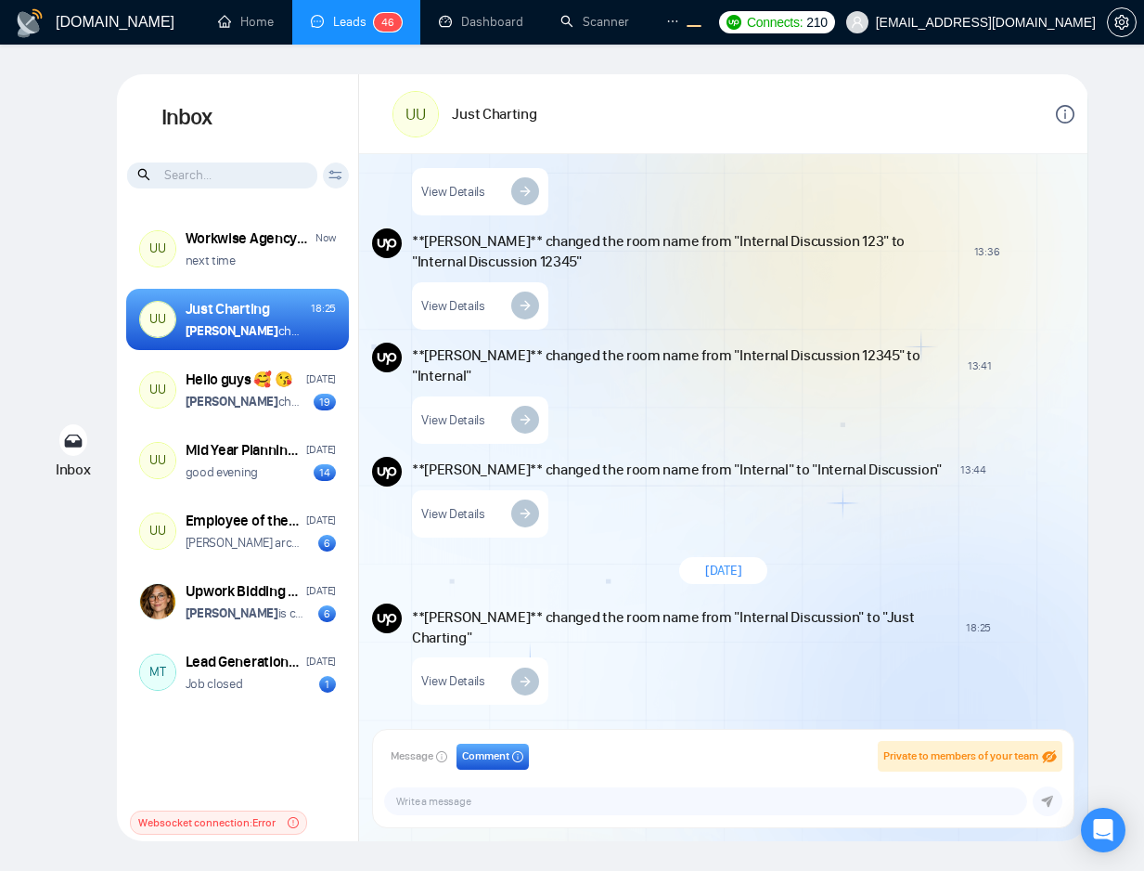
scroll to position [4405, 0]
click at [608, 528] on div "**Andrian Marsella** changed the room name from "Internal" to "Internal Discuss…" at bounding box center [743, 497] width 663 height 81
click at [500, 762] on span "Comment" at bounding box center [485, 756] width 47 height 18
click at [510, 803] on textarea "Message input" at bounding box center [706, 801] width 642 height 26
click at [795, 497] on div "**Andrian Marsella** changed the room name from "Internal" to "Internal Discuss…" at bounding box center [743, 497] width 663 height 81
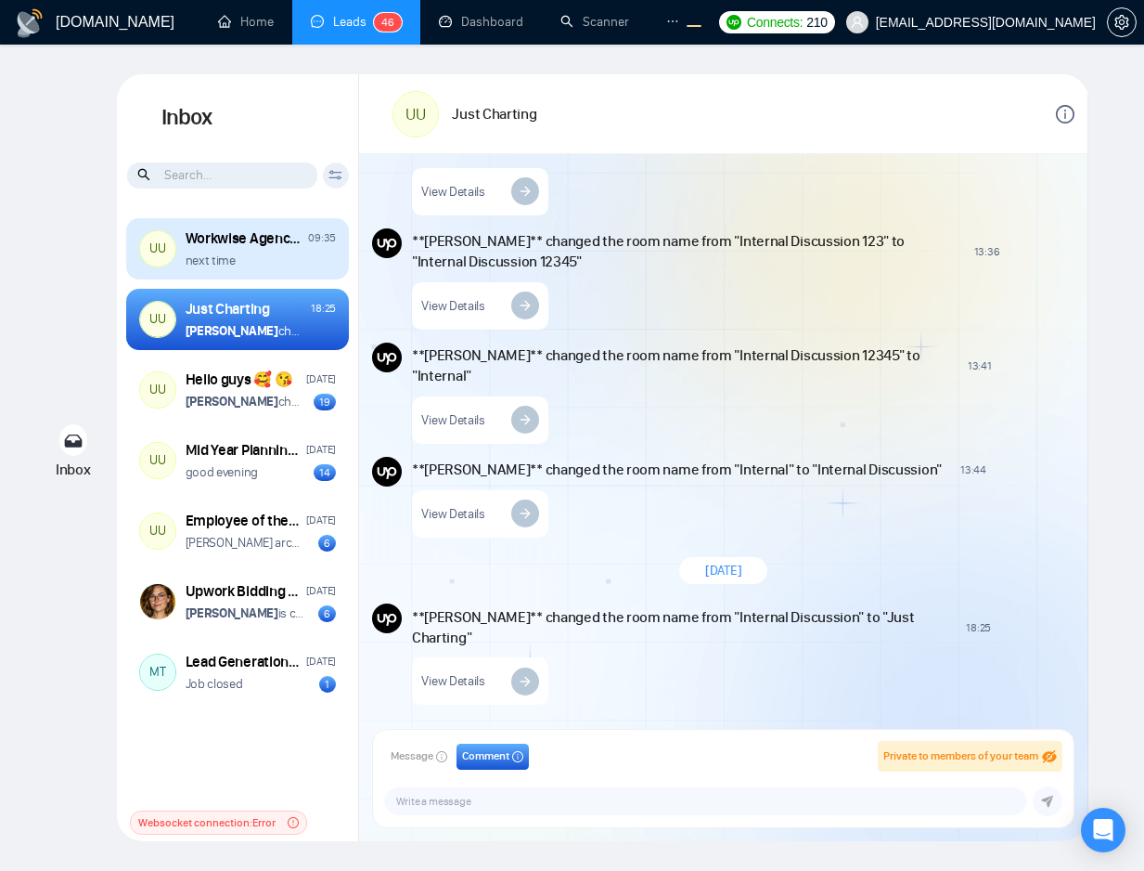
click at [297, 261] on div "next time" at bounding box center [261, 261] width 150 height 18
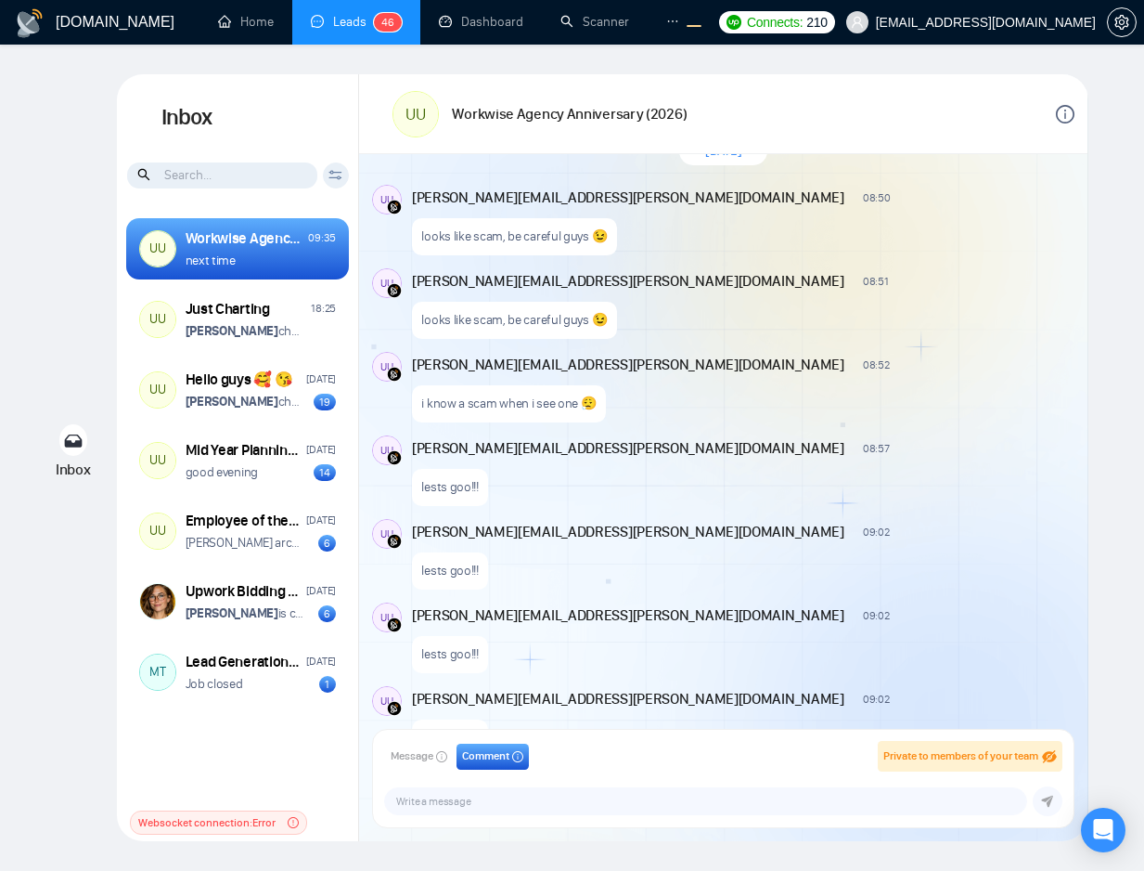
scroll to position [3632, 0]
